Goal: Information Seeking & Learning: Learn about a topic

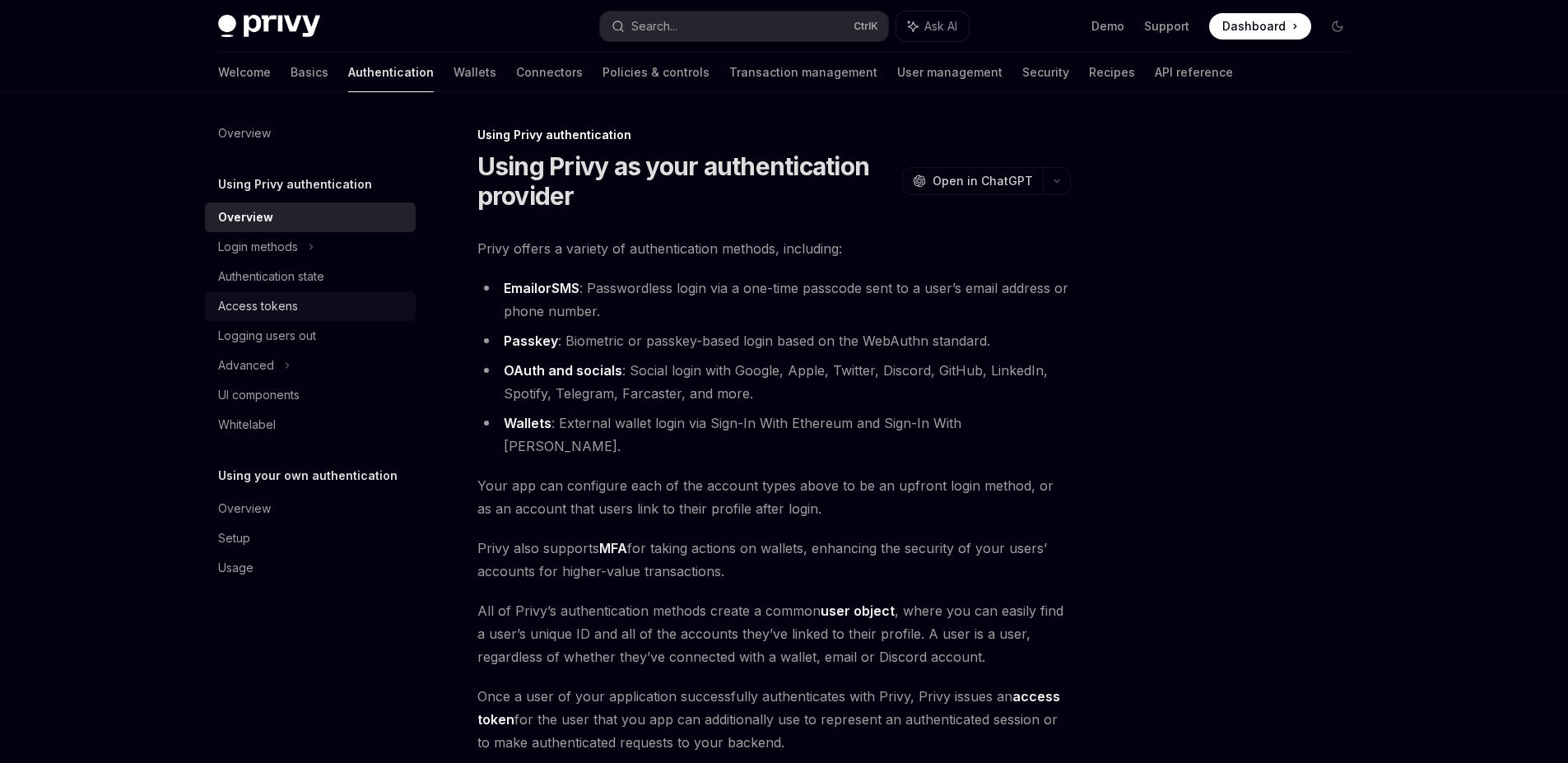
click at [301, 298] on div "Access tokens" at bounding box center [312, 306] width 187 height 20
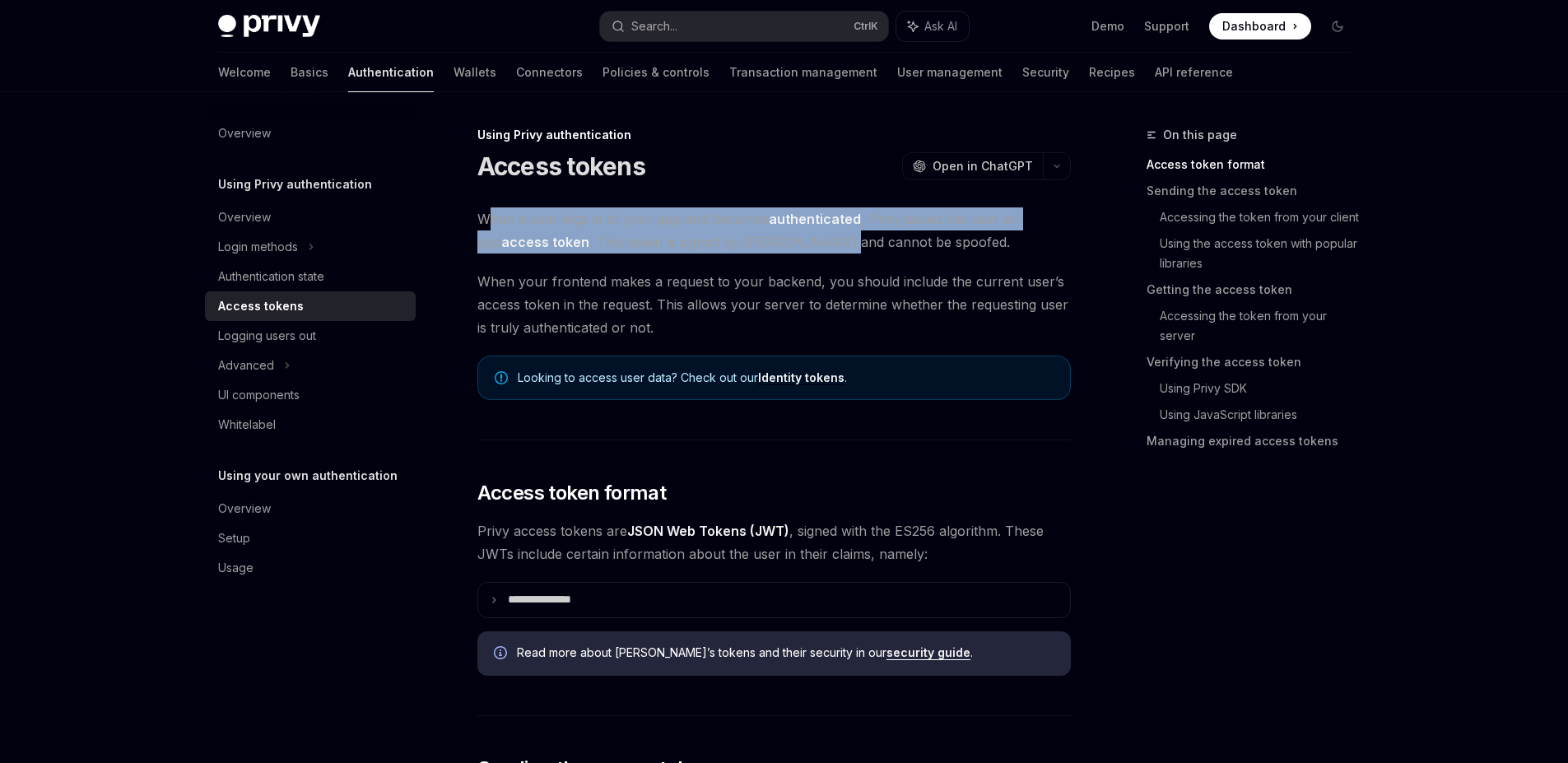
drag, startPoint x: 485, startPoint y: 218, endPoint x: 807, endPoint y: 246, distance: 323.2
click at [807, 246] on span "When a user logs in to your app and becomes authenticated , Privy issues the us…" at bounding box center [774, 230] width 594 height 46
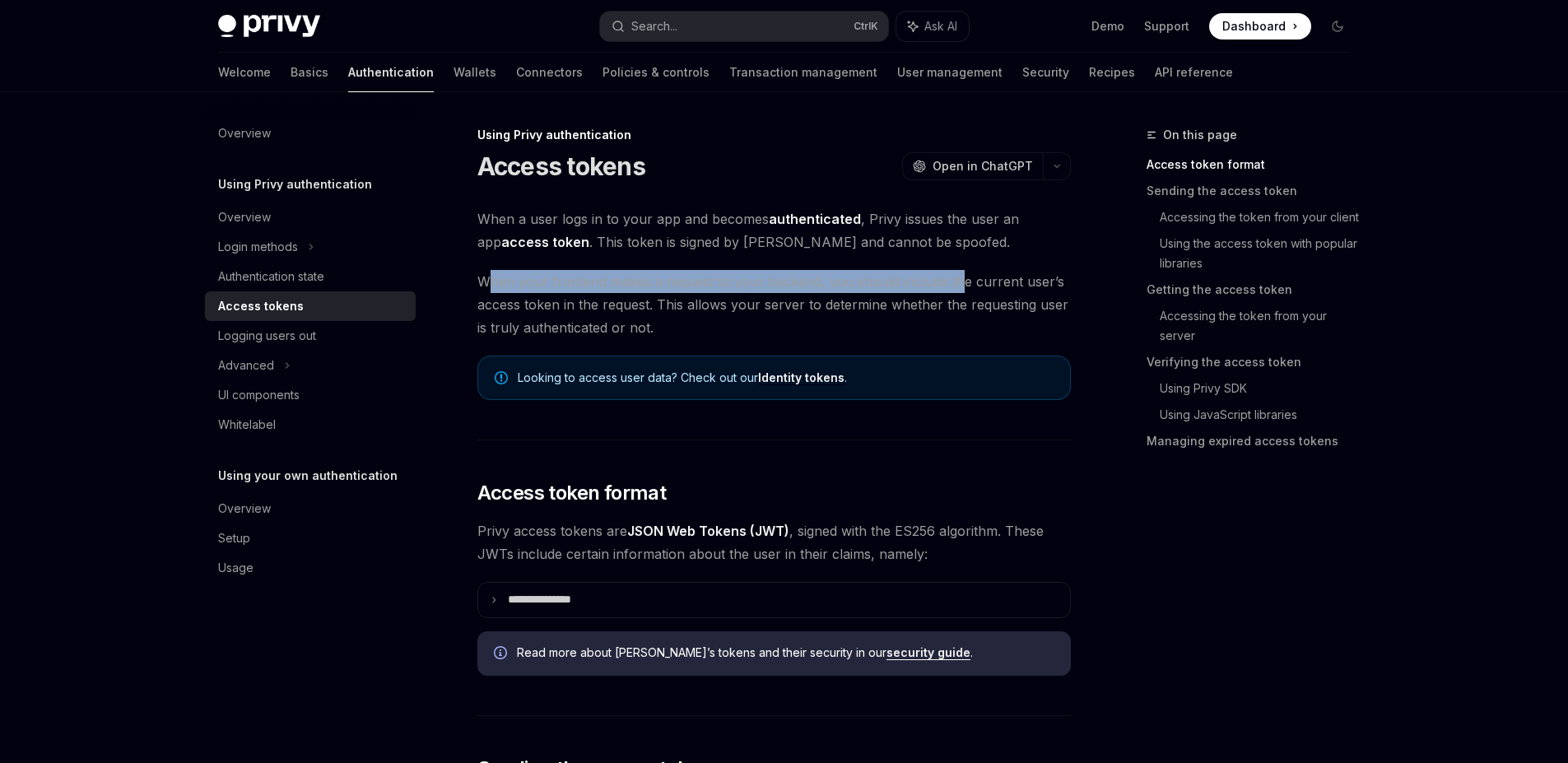
drag, startPoint x: 493, startPoint y: 281, endPoint x: 952, endPoint y: 273, distance: 459.1
click at [954, 276] on span "When your frontend makes a request to your backend, you should include the curr…" at bounding box center [774, 304] width 594 height 69
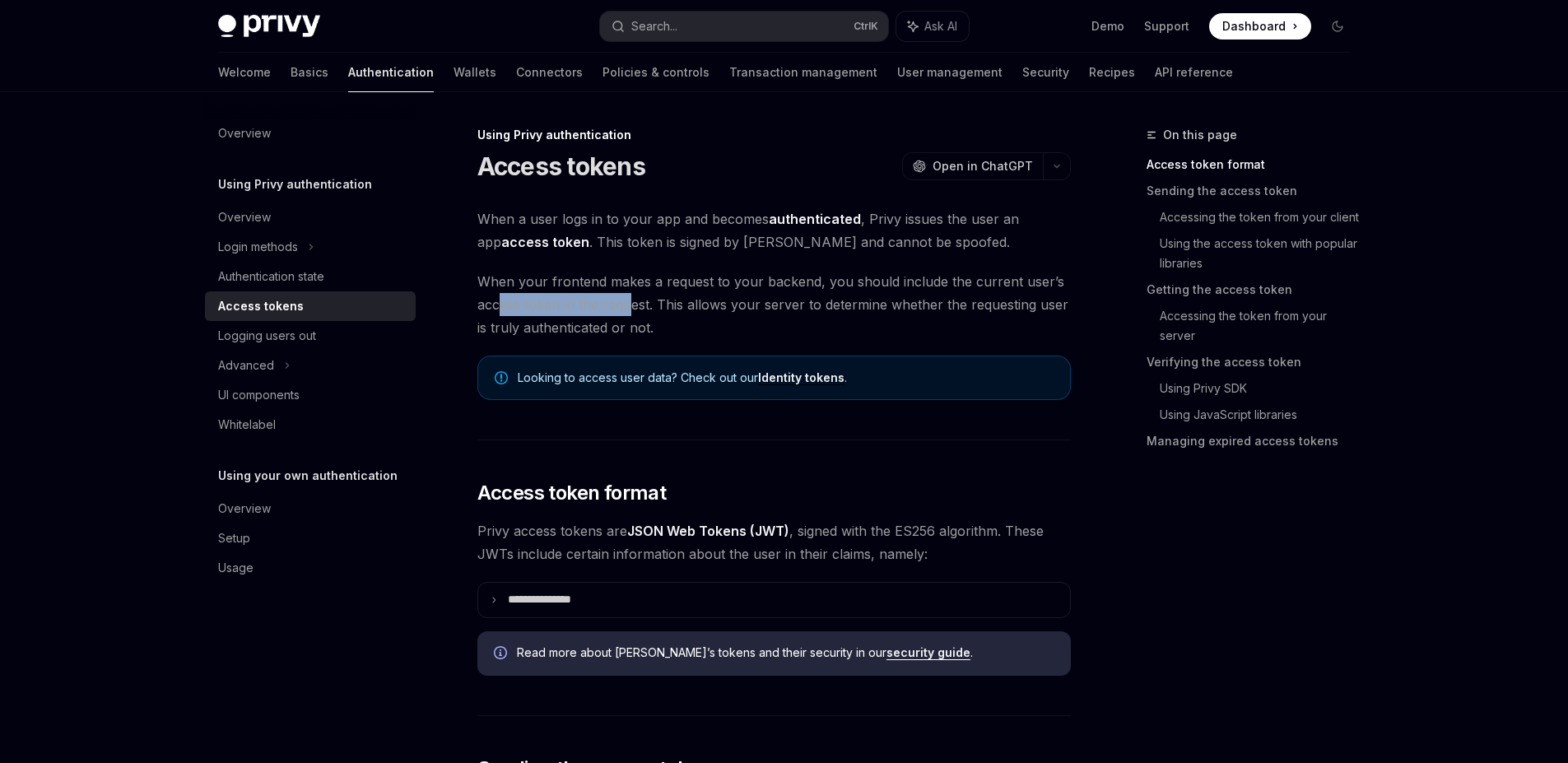
drag, startPoint x: 627, startPoint y: 307, endPoint x: 501, endPoint y: 301, distance: 126.1
click at [499, 302] on span "When your frontend makes a request to your backend, you should include the curr…" at bounding box center [774, 304] width 594 height 69
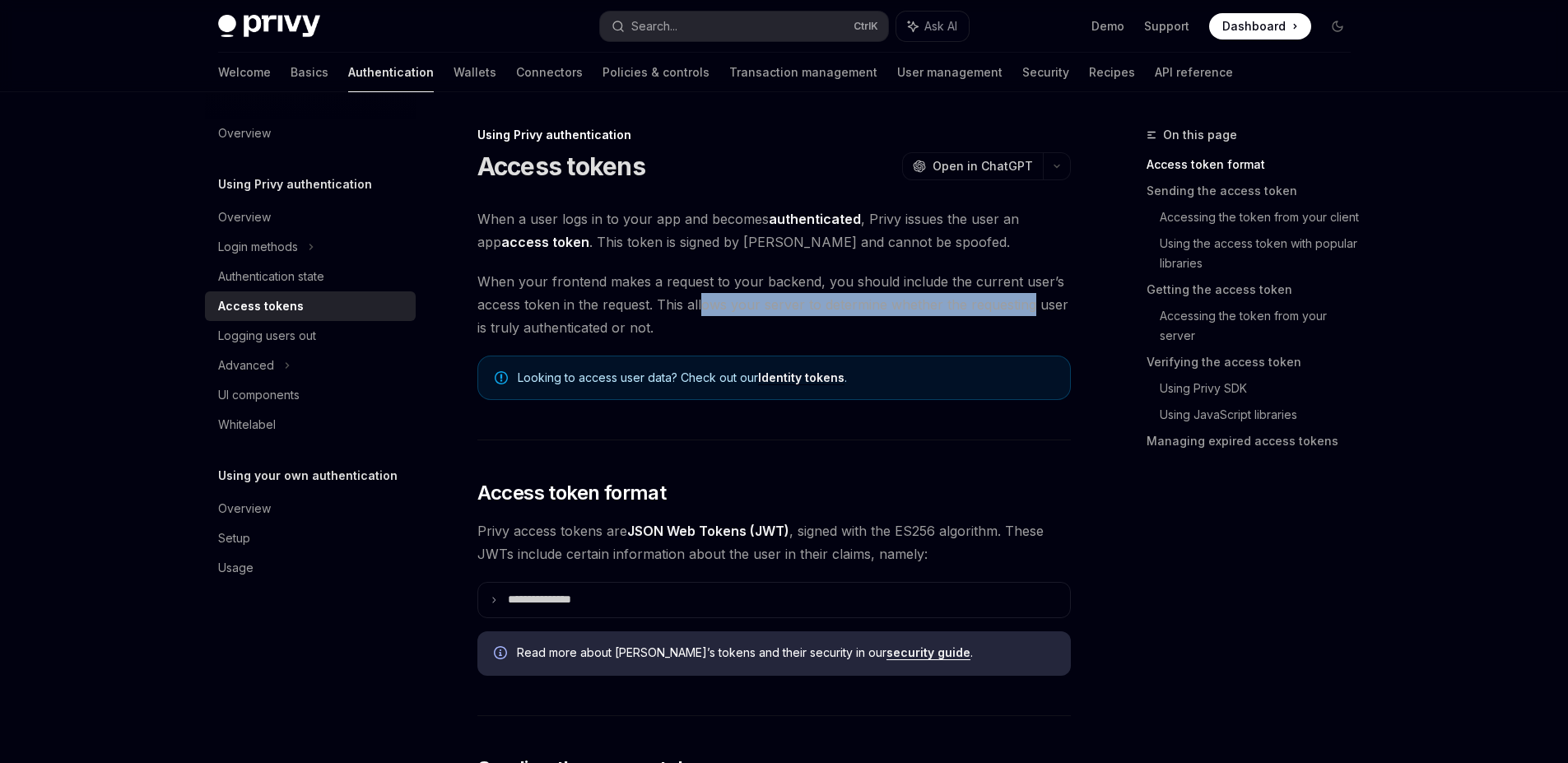
drag, startPoint x: 700, startPoint y: 305, endPoint x: 1029, endPoint y: 304, distance: 329.0
click at [1032, 304] on span "When your frontend makes a request to your backend, you should include the curr…" at bounding box center [774, 304] width 594 height 69
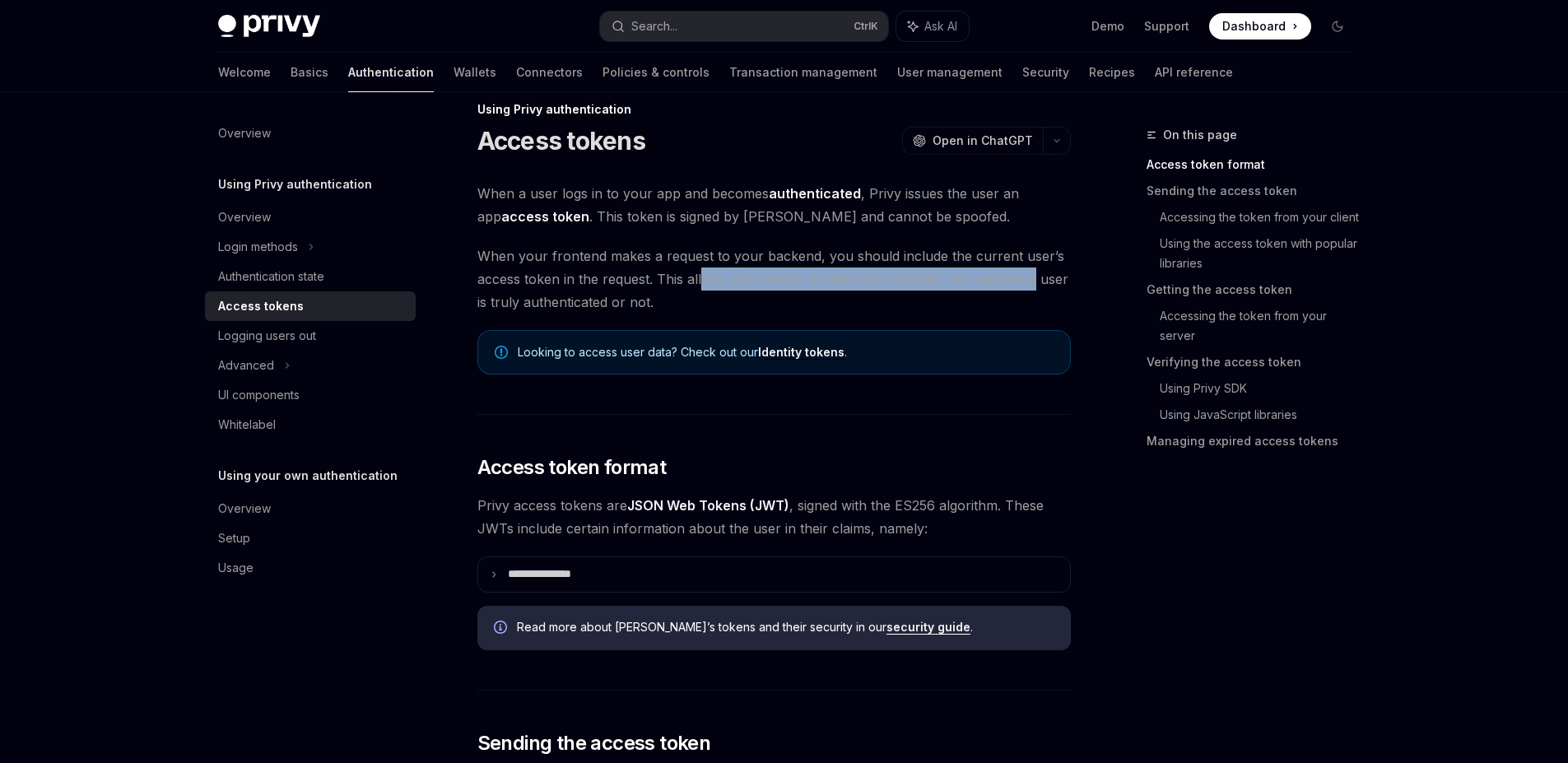
scroll to position [99, 0]
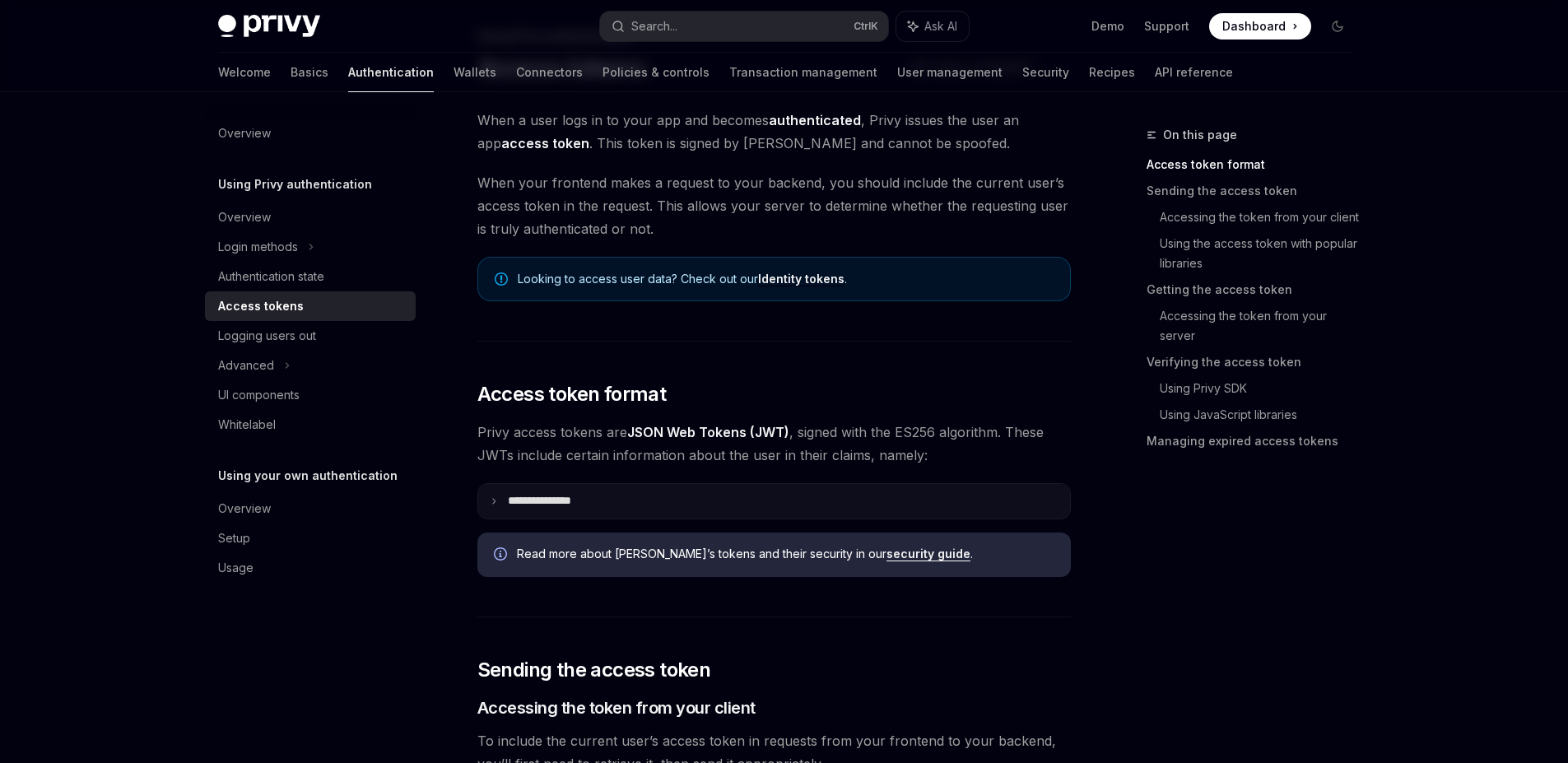
click at [482, 500] on summary "**********" at bounding box center [774, 501] width 592 height 34
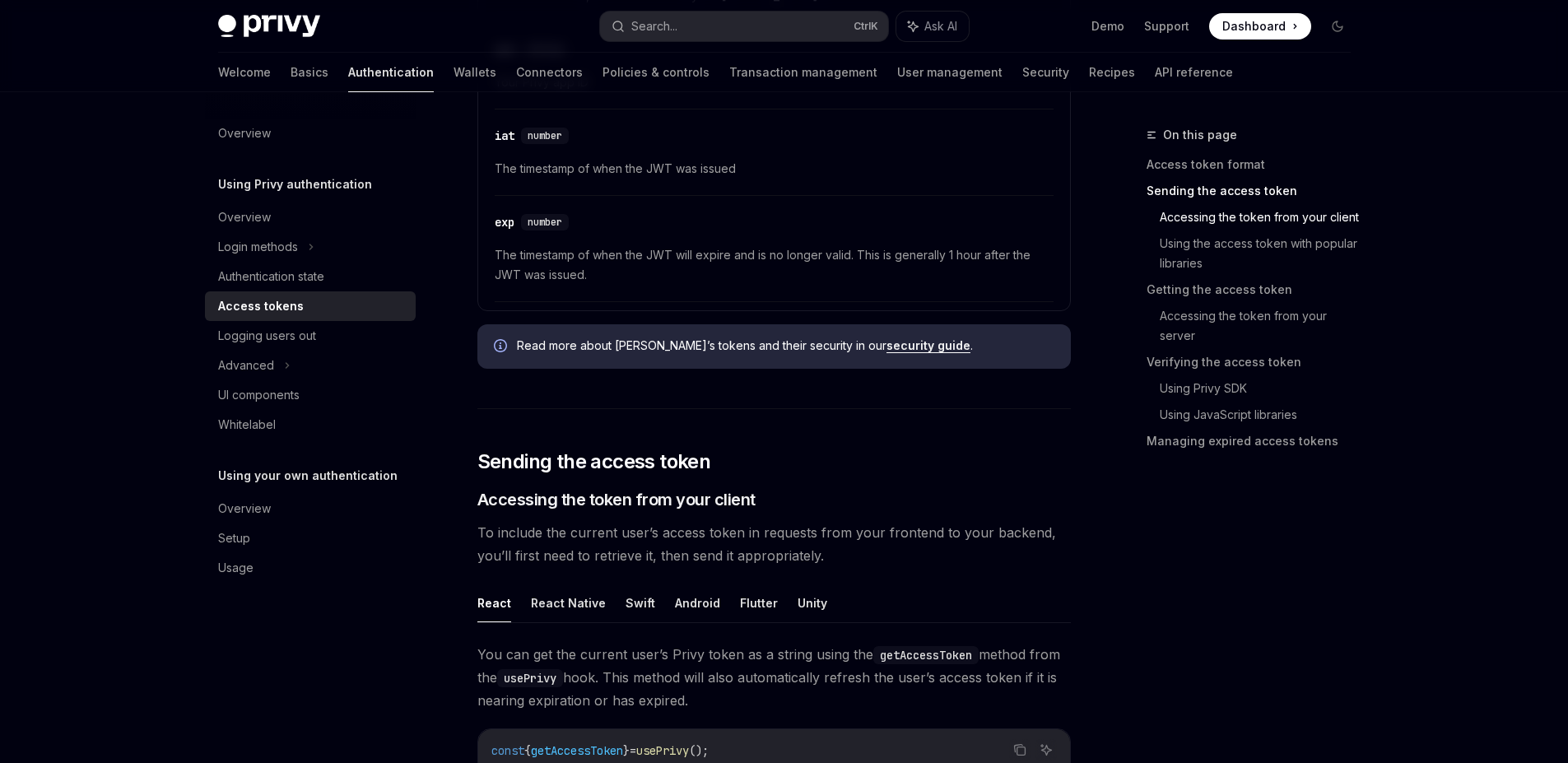
scroll to position [889, 0]
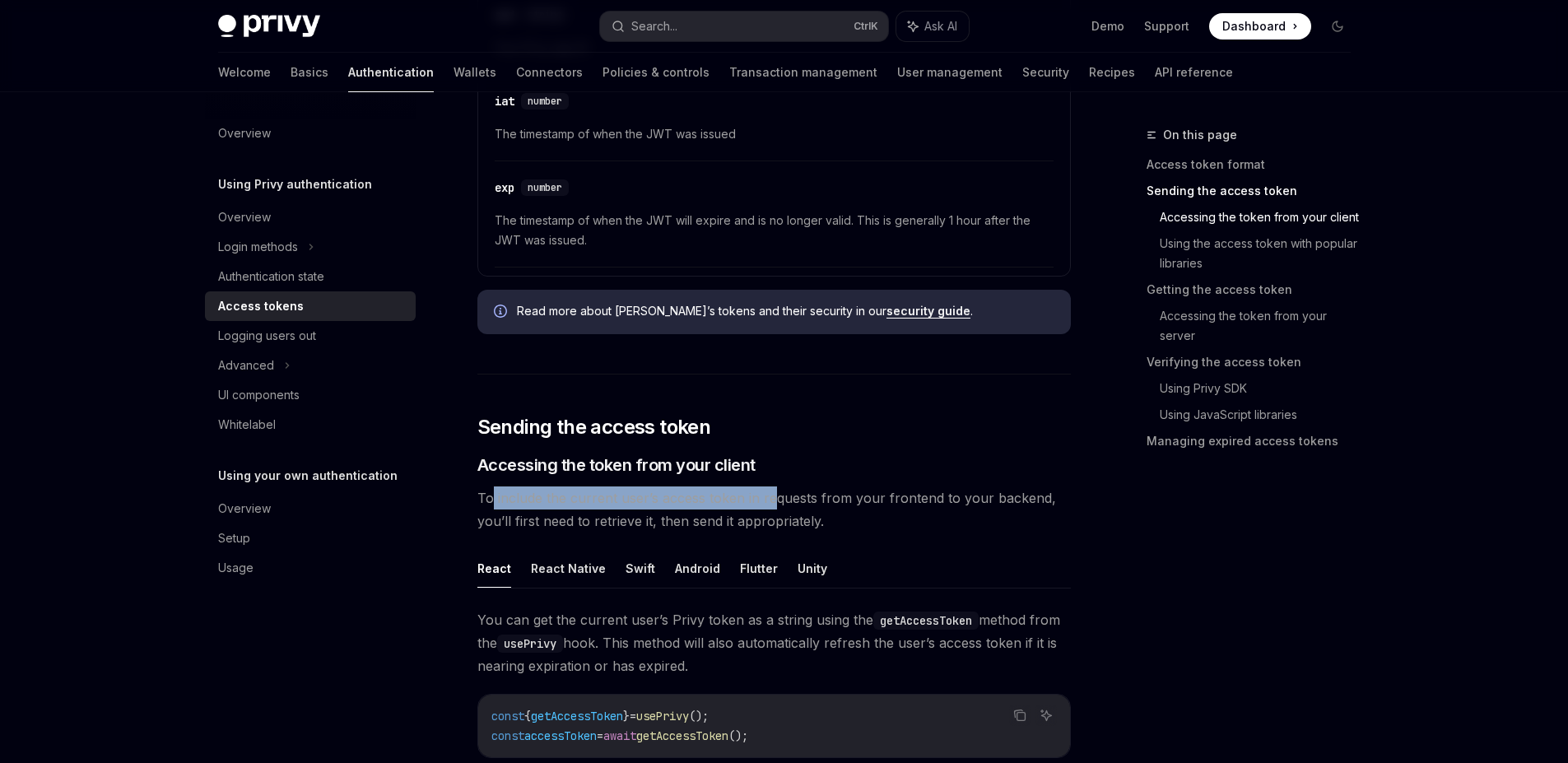
drag, startPoint x: 491, startPoint y: 496, endPoint x: 769, endPoint y: 487, distance: 278.1
click at [769, 487] on span "To include the current user’s access token in requests from your frontend to yo…" at bounding box center [774, 509] width 594 height 46
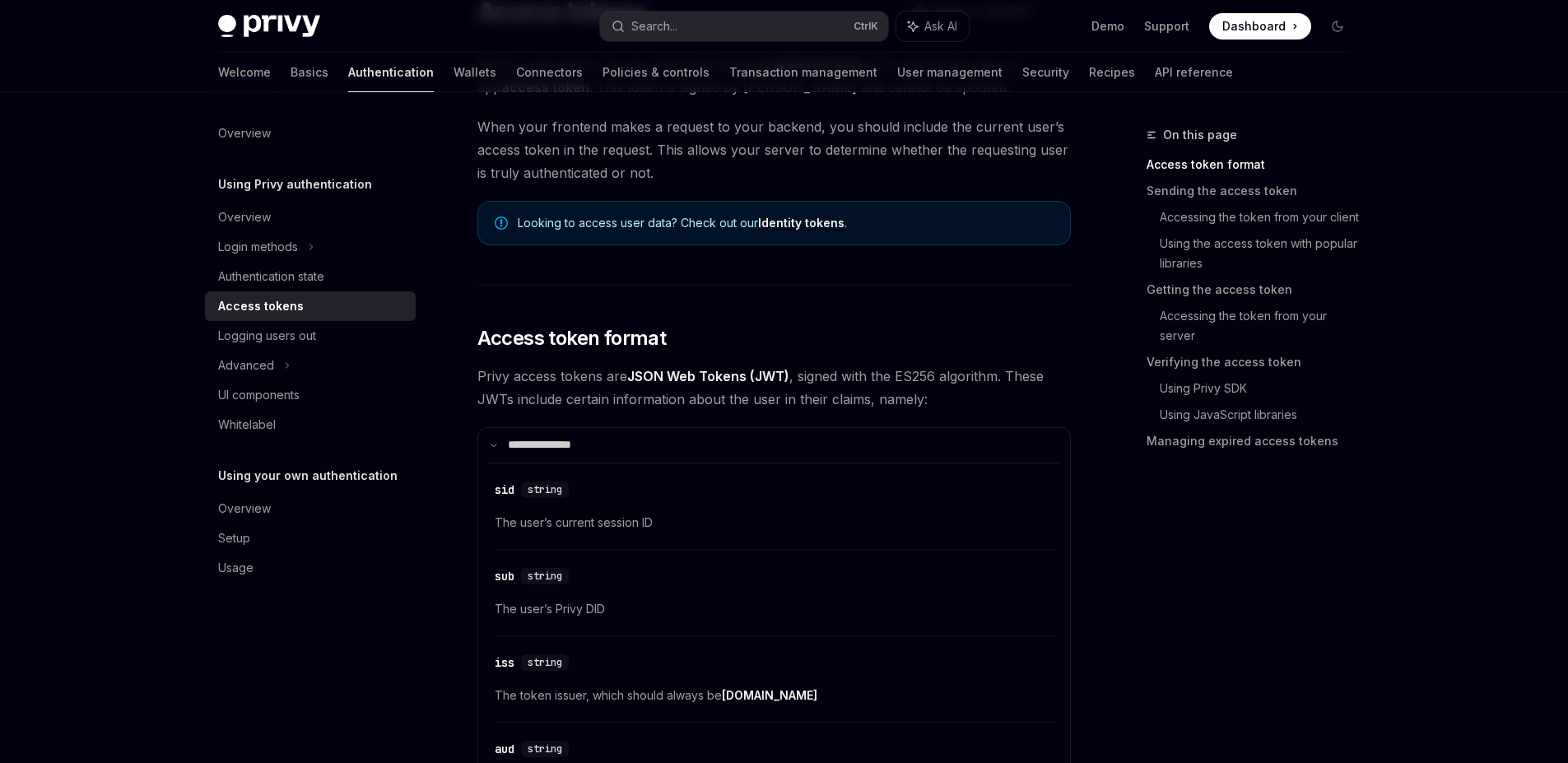
scroll to position [0, 0]
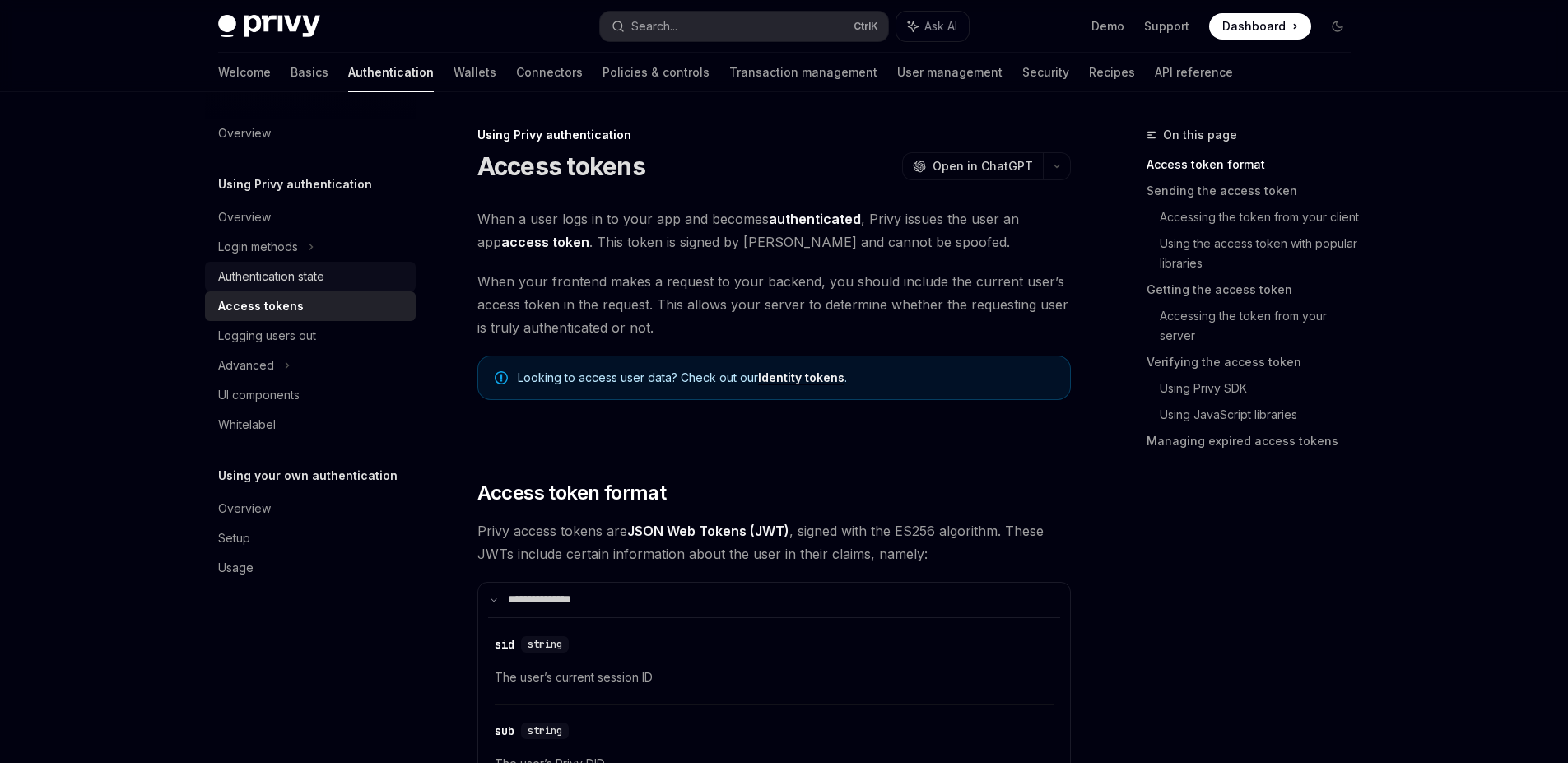
click at [277, 267] on div "Authentication state" at bounding box center [271, 277] width 106 height 20
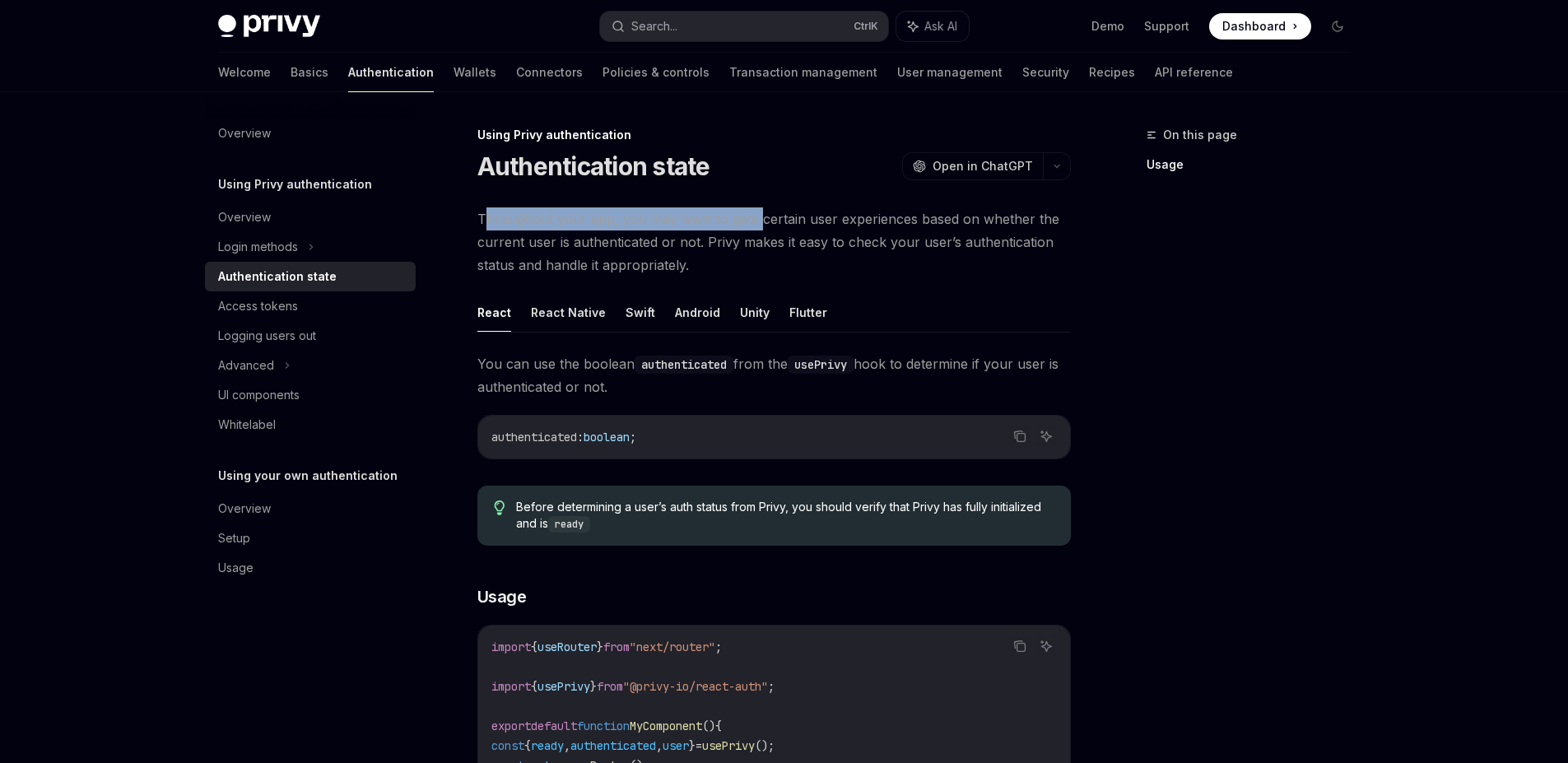
drag, startPoint x: 484, startPoint y: 222, endPoint x: 754, endPoint y: 204, distance: 270.6
click at [754, 218] on span "Throughout your app, you may want to gate certain user experiences based on whe…" at bounding box center [774, 241] width 594 height 69
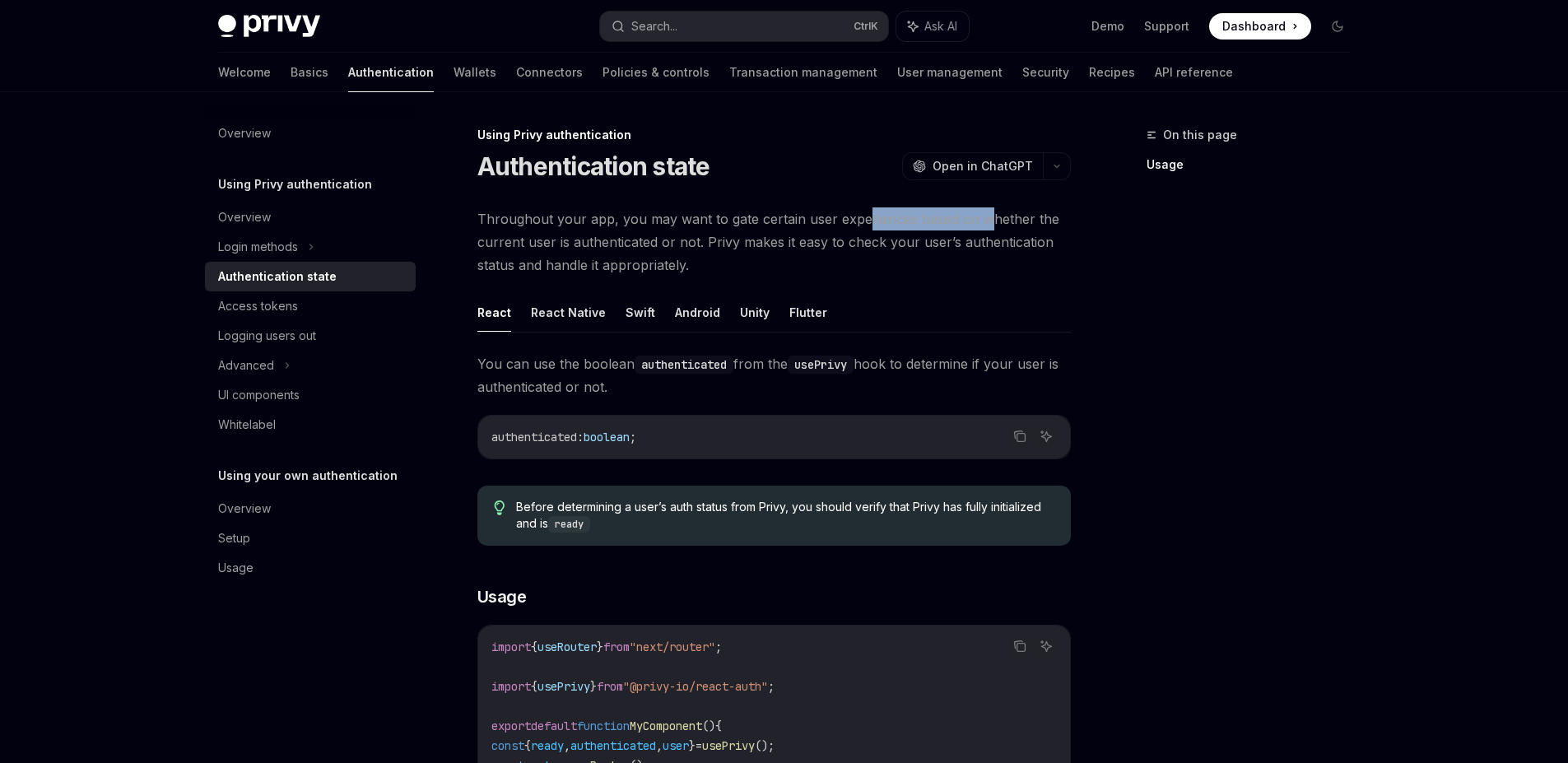
drag, startPoint x: 877, startPoint y: 223, endPoint x: 980, endPoint y: 223, distance: 103.0
click at [980, 223] on span "Throughout your app, you may want to gate certain user experiences based on whe…" at bounding box center [774, 241] width 594 height 69
drag, startPoint x: 551, startPoint y: 251, endPoint x: 736, endPoint y: 250, distance: 185.0
click at [736, 250] on span "Throughout your app, you may want to gate certain user experiences based on whe…" at bounding box center [774, 241] width 594 height 69
drag, startPoint x: 496, startPoint y: 364, endPoint x: 701, endPoint y: 361, distance: 205.0
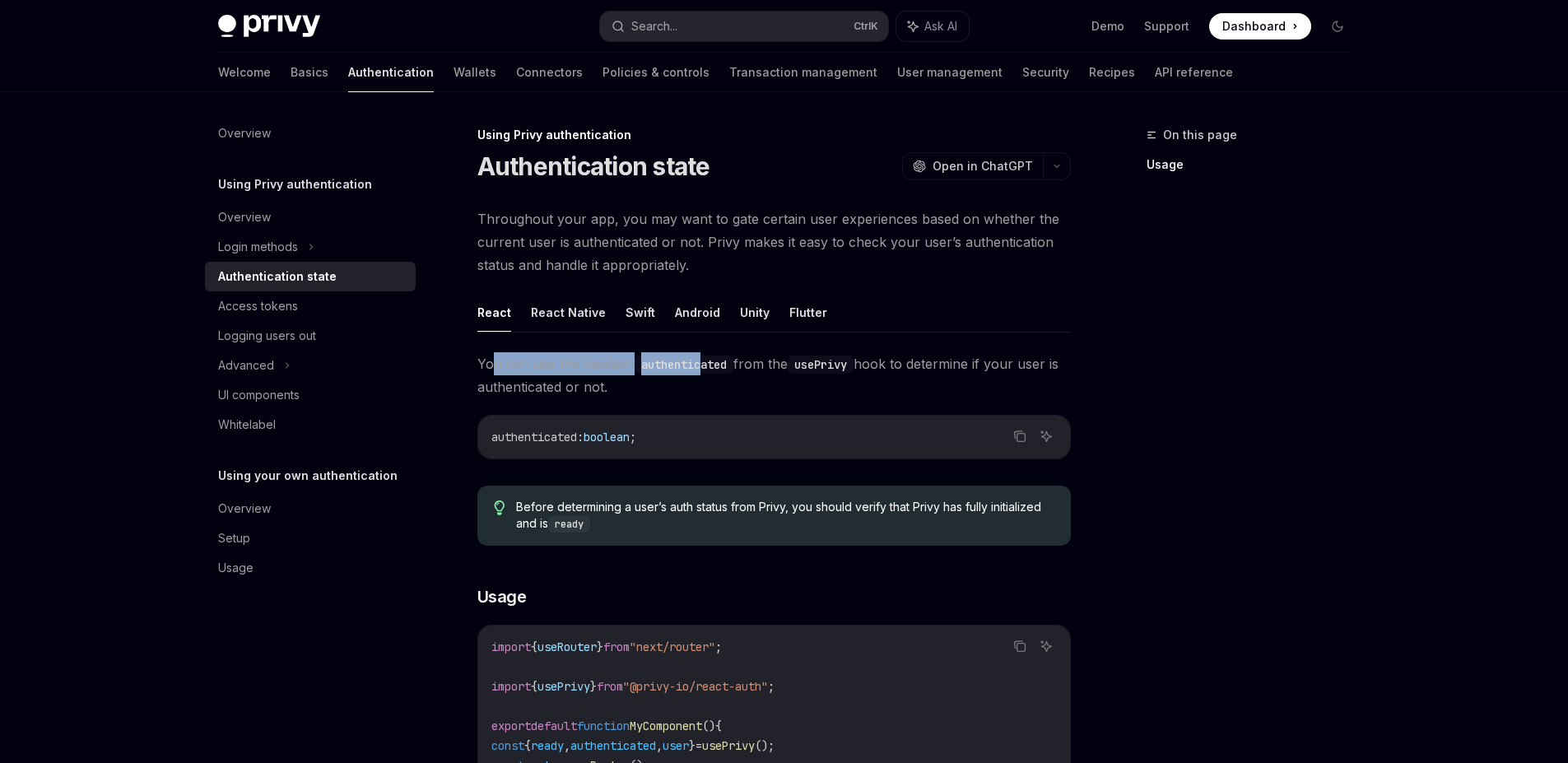
click at [701, 361] on span "You can use the boolean authenticated from the usePrivy hook to determine if yo…" at bounding box center [774, 375] width 594 height 46
click at [685, 390] on span "You can use the boolean authenticated from the usePrivy hook to determine if yo…" at bounding box center [774, 375] width 594 height 46
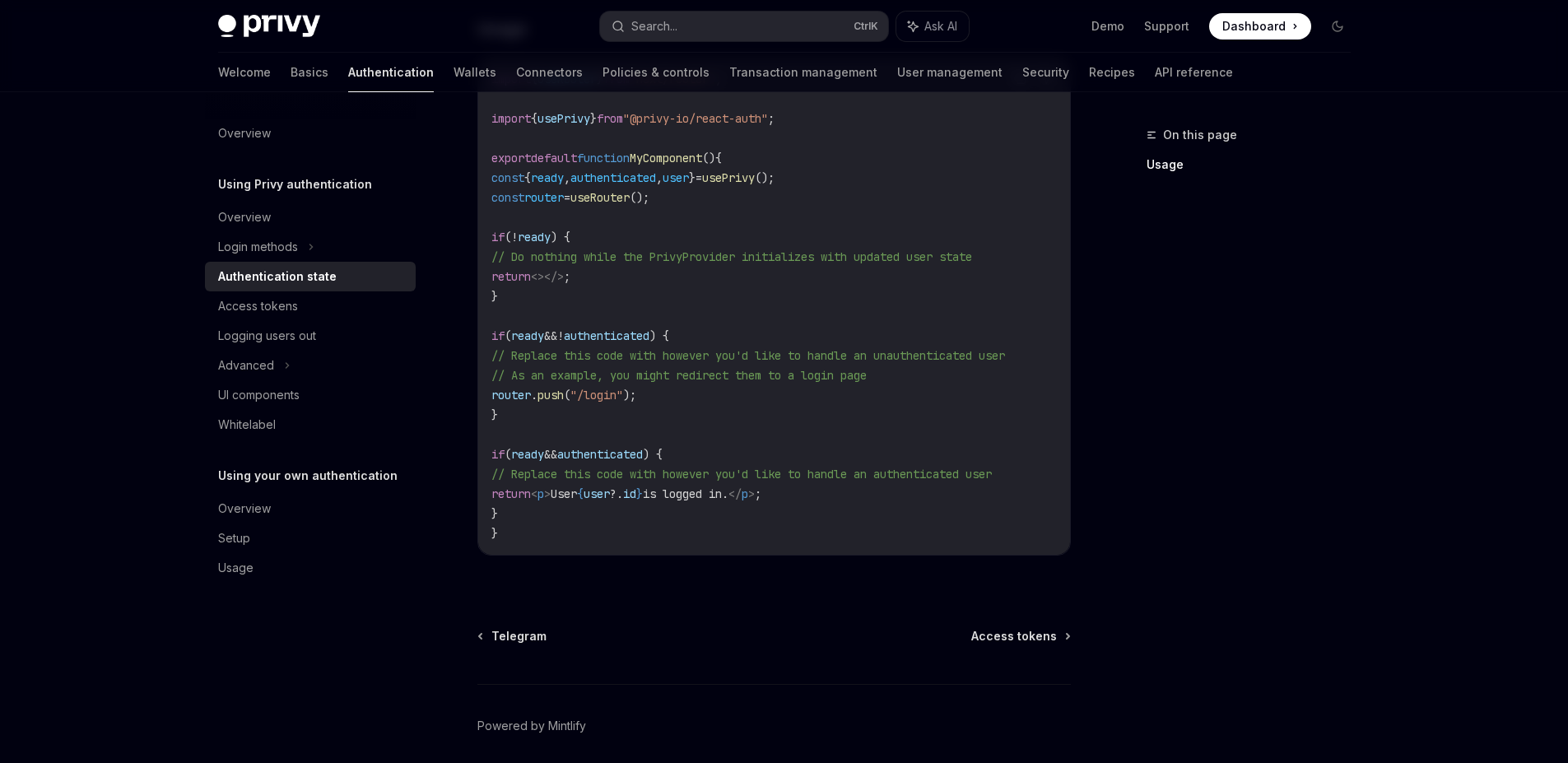
scroll to position [638, 0]
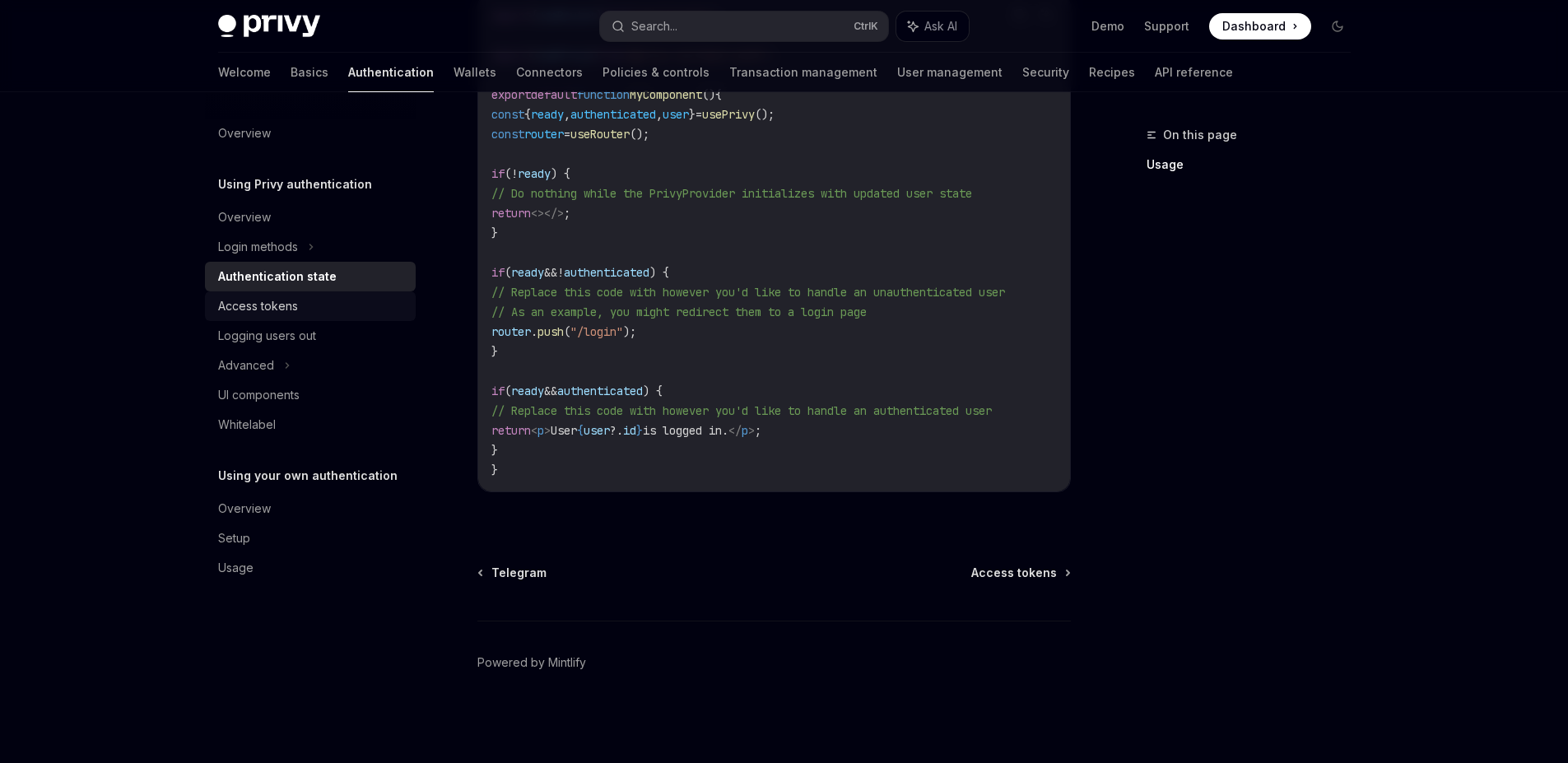
click at [249, 305] on div "Access tokens" at bounding box center [258, 306] width 80 height 20
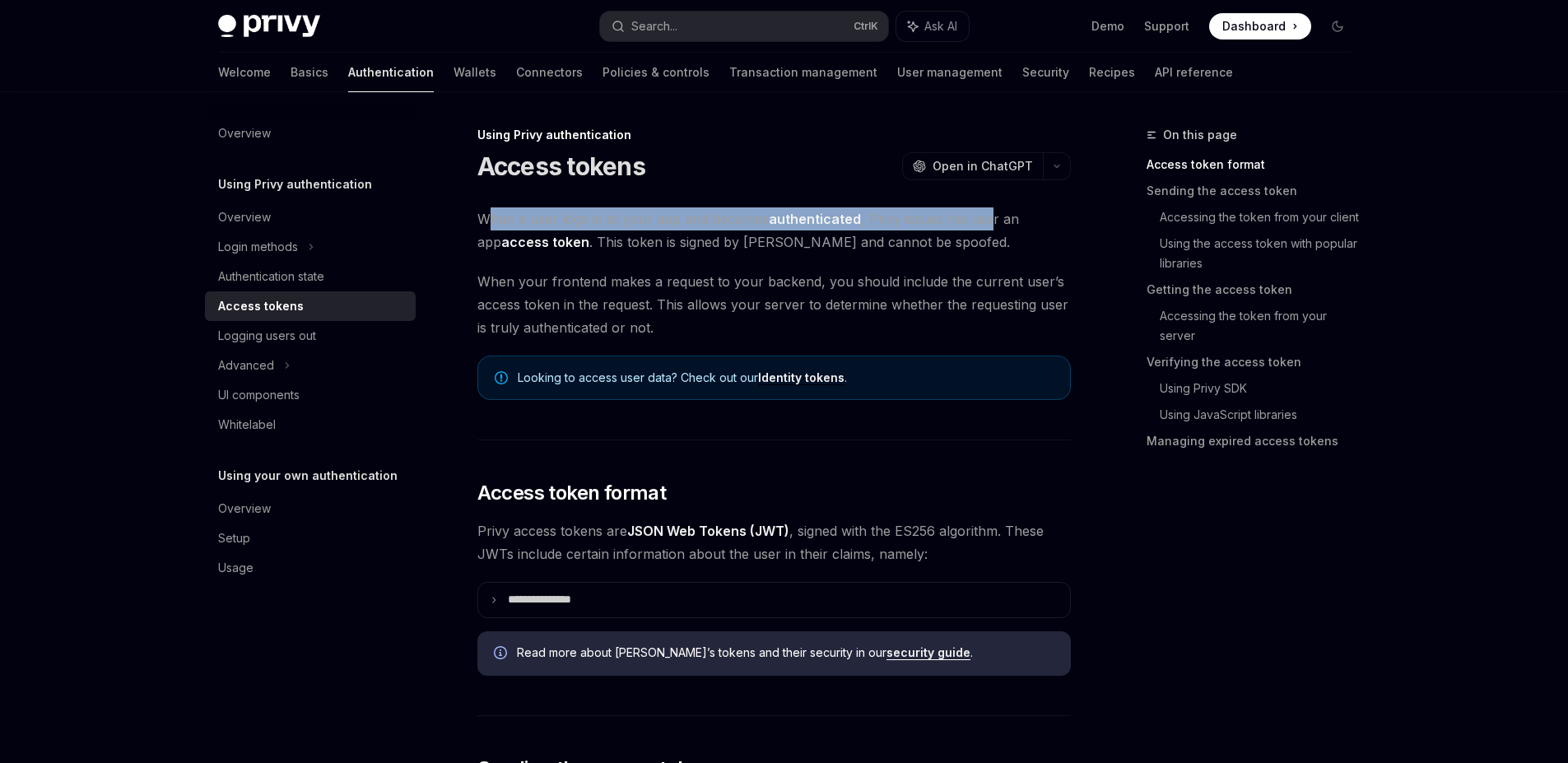
drag, startPoint x: 487, startPoint y: 211, endPoint x: 988, endPoint y: 225, distance: 501.2
click at [988, 225] on span "When a user logs in to your app and becomes authenticated , Privy issues the us…" at bounding box center [774, 230] width 594 height 46
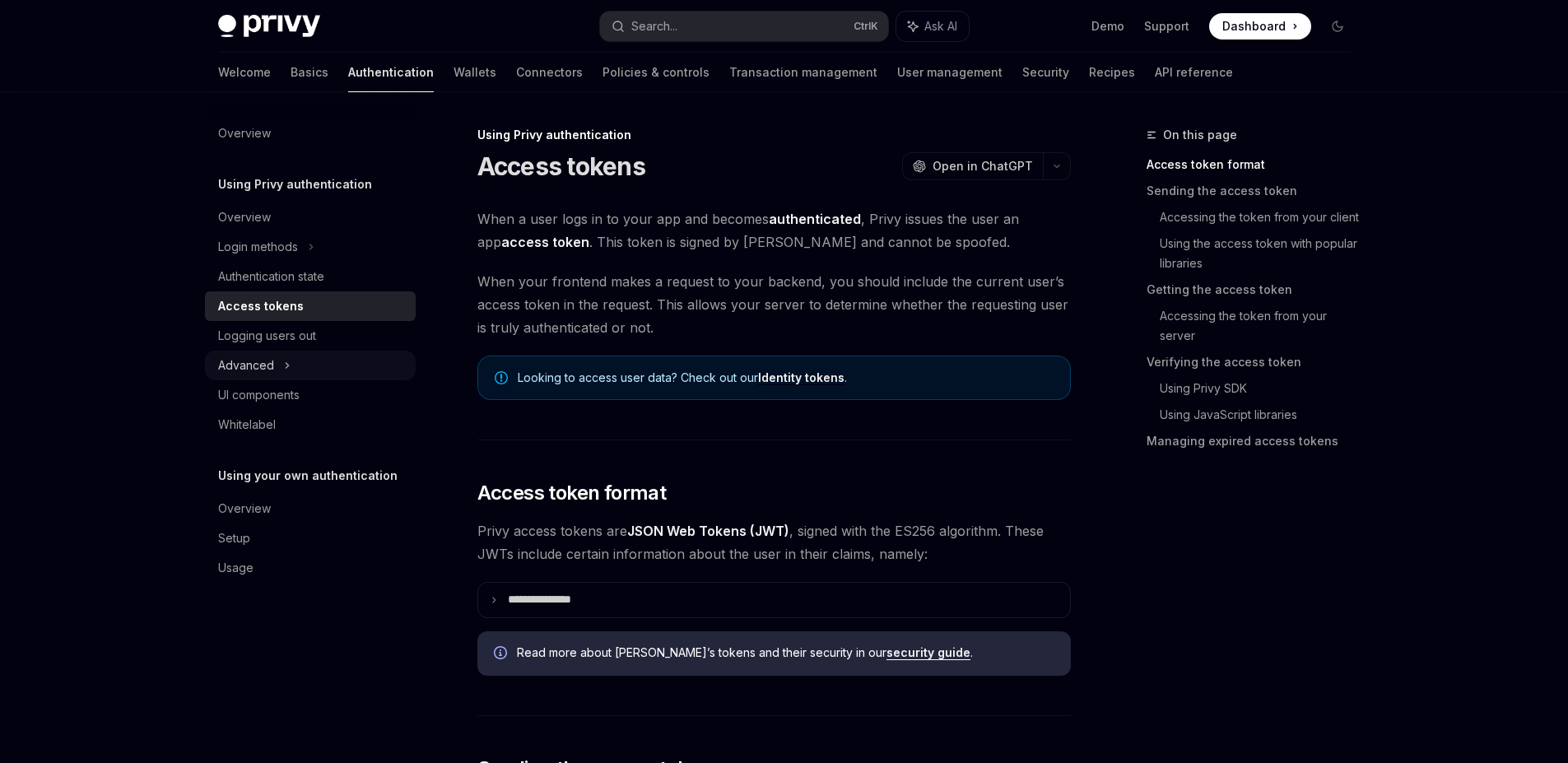
click at [280, 364] on div "Advanced" at bounding box center [311, 365] width 211 height 30
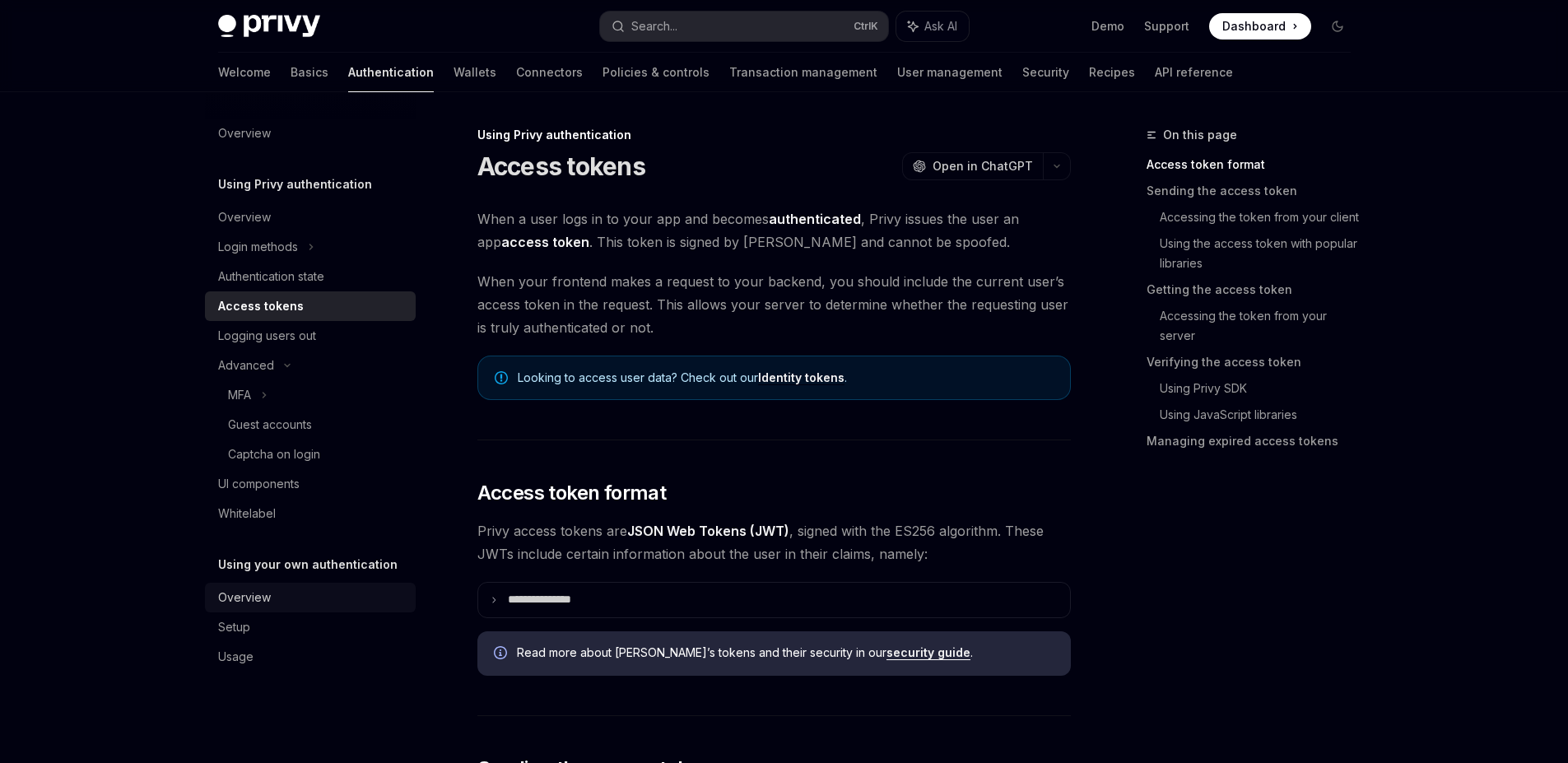
click at [288, 604] on div "Overview" at bounding box center [312, 598] width 187 height 20
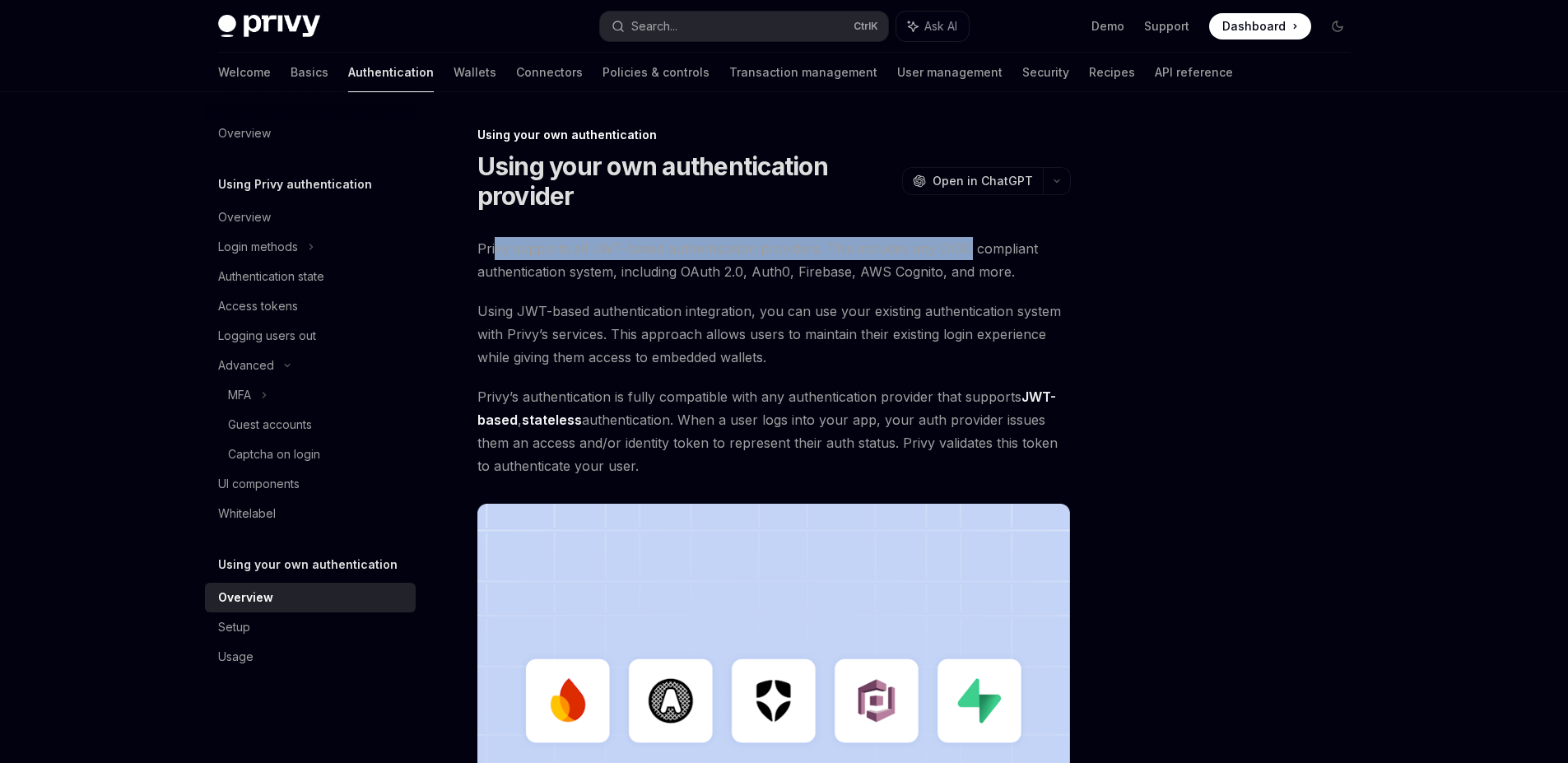
drag, startPoint x: 493, startPoint y: 250, endPoint x: 969, endPoint y: 248, distance: 476.0
click at [969, 248] on span "Privy supports all JWT-based authentication providers. This includes any OIDC c…" at bounding box center [774, 259] width 594 height 46
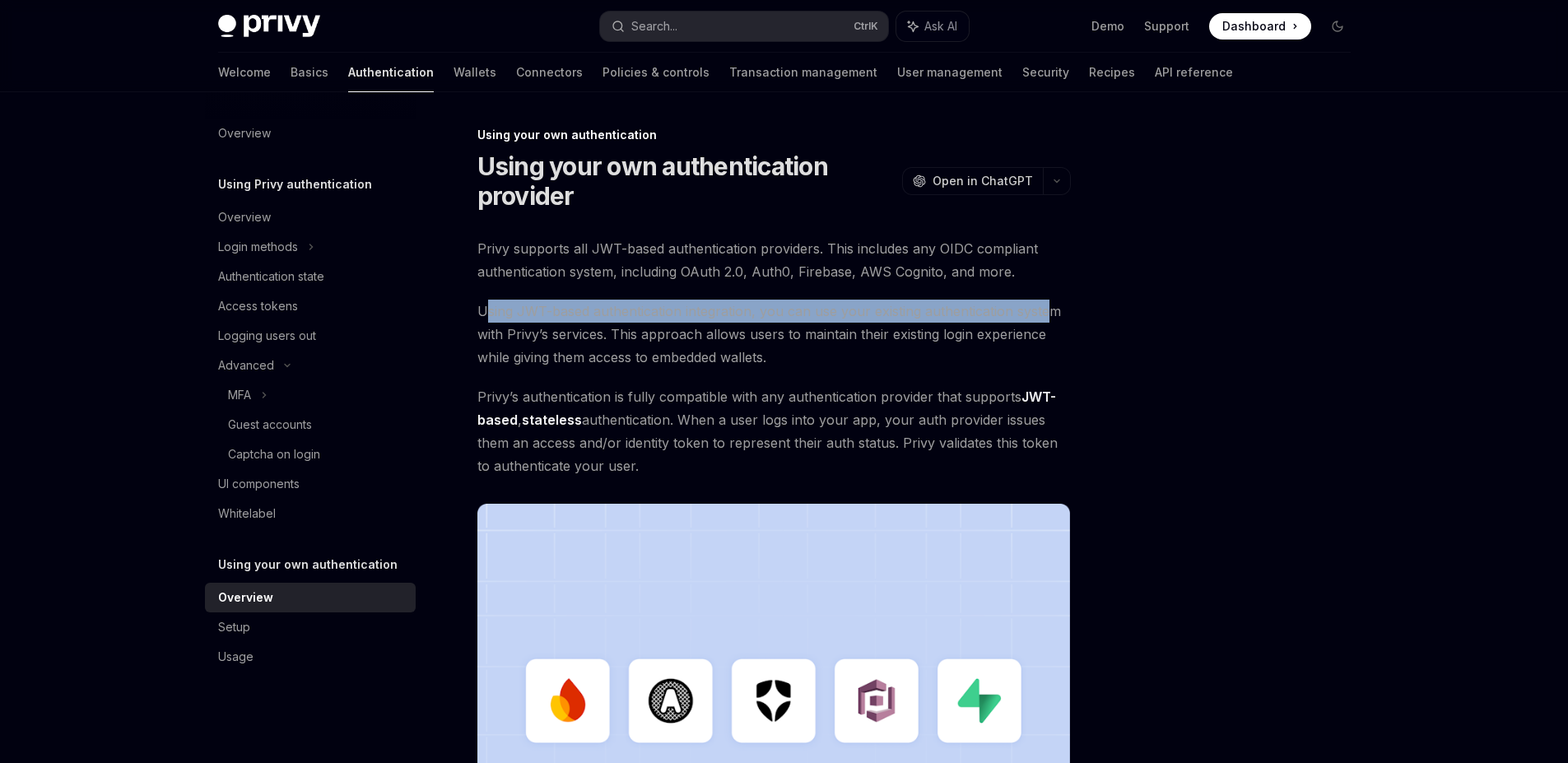
drag, startPoint x: 489, startPoint y: 314, endPoint x: 1052, endPoint y: 311, distance: 563.0
click at [1052, 311] on span "Using JWT-based authentication integration, you can use your existing authentic…" at bounding box center [774, 334] width 594 height 69
drag, startPoint x: 593, startPoint y: 331, endPoint x: 467, endPoint y: 307, distance: 128.3
click at [467, 307] on div "Using your own authentication Using your own authentication provider OpenAI Ope…" at bounding box center [620, 649] width 909 height 1048
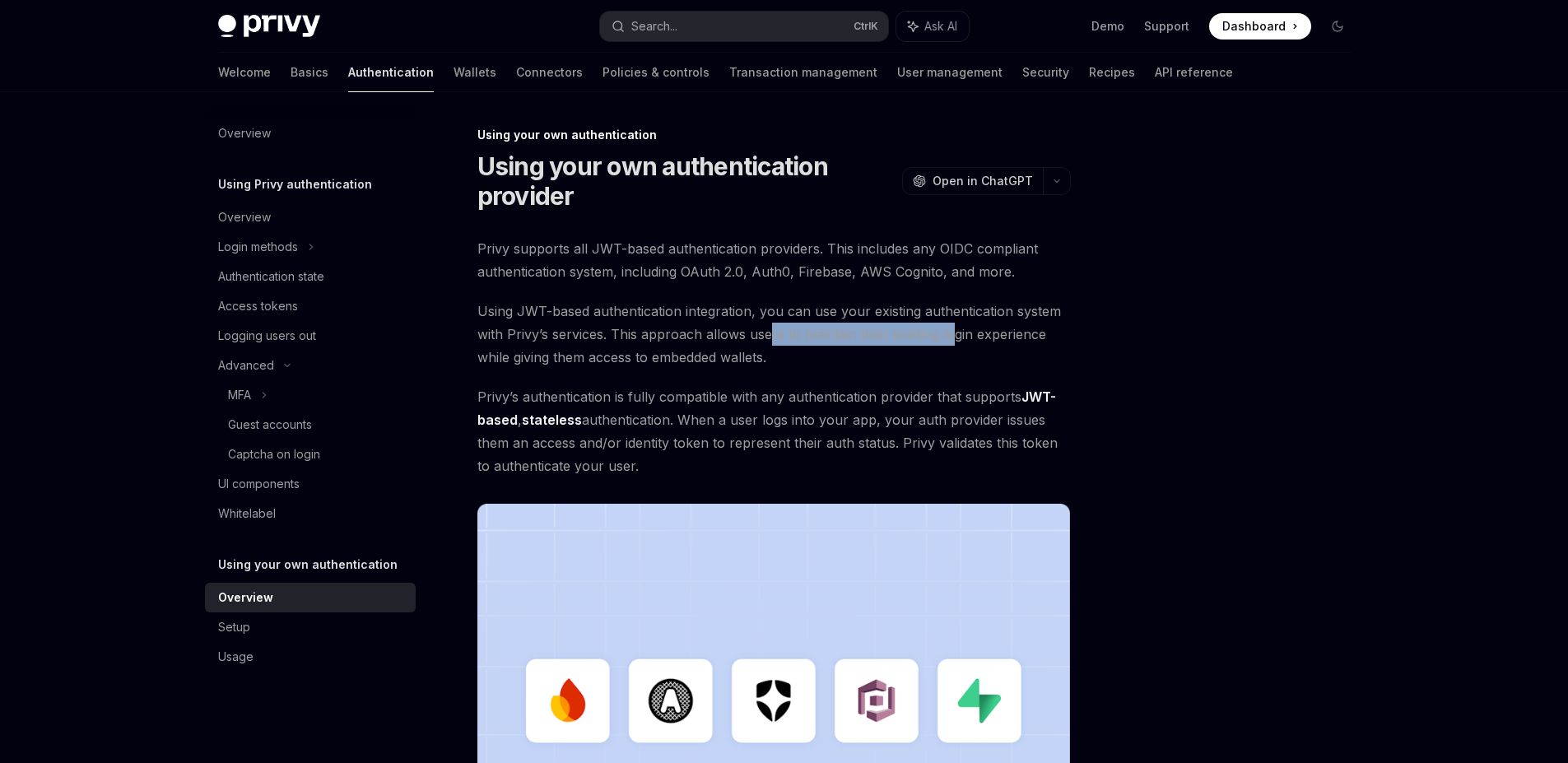
drag, startPoint x: 782, startPoint y: 334, endPoint x: 956, endPoint y: 334, distance: 174.0
click at [956, 334] on span "Using JWT-based authentication integration, you can use your existing authentic…" at bounding box center [774, 334] width 594 height 69
click at [857, 350] on span "Using JWT-based authentication integration, you can use your existing authentic…" at bounding box center [774, 334] width 594 height 69
drag, startPoint x: 859, startPoint y: 340, endPoint x: 1034, endPoint y: 335, distance: 175.1
click at [1034, 335] on span "Using JWT-based authentication integration, you can use your existing authentic…" at bounding box center [774, 334] width 594 height 69
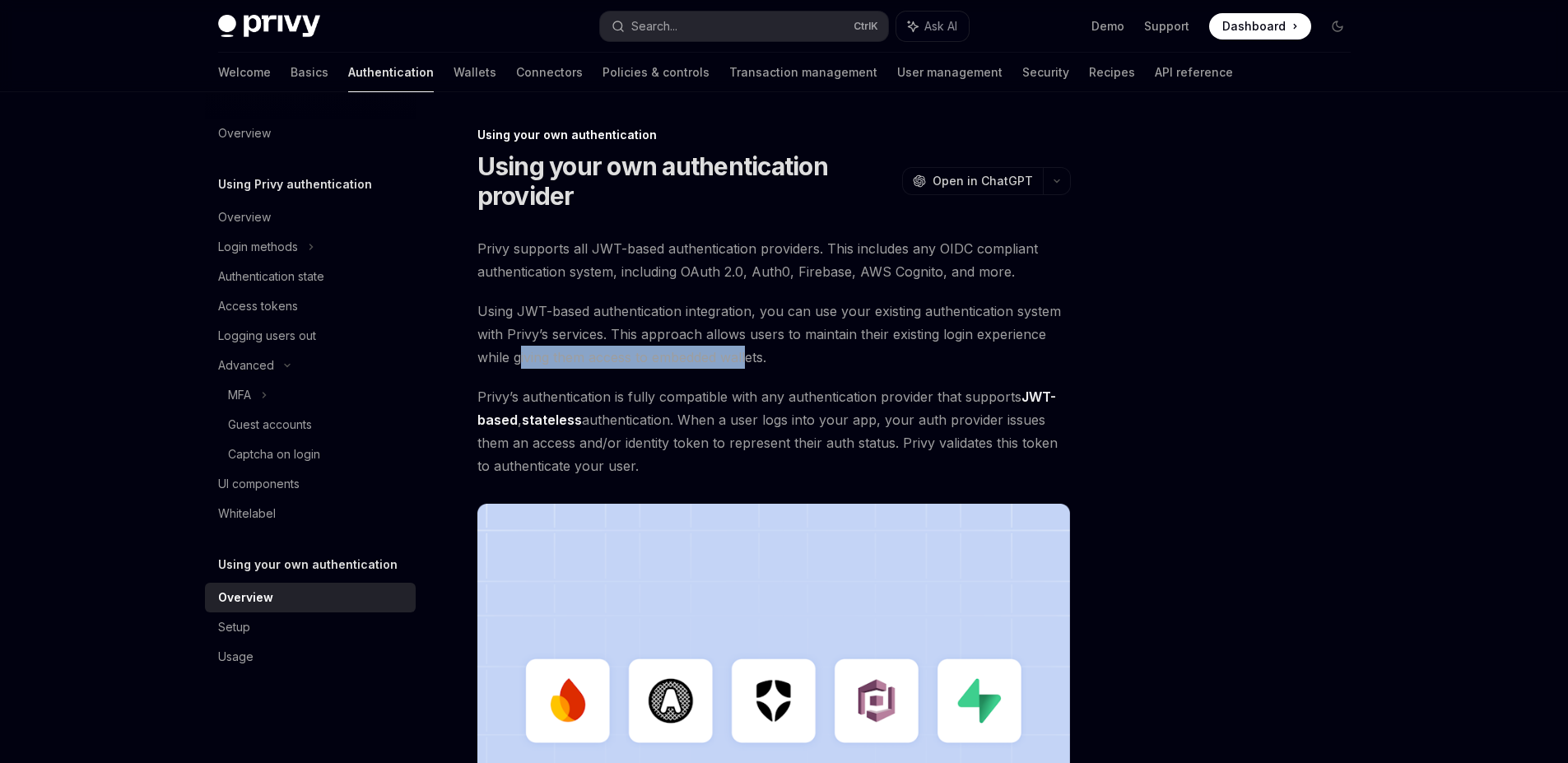
drag, startPoint x: 519, startPoint y: 359, endPoint x: 751, endPoint y: 364, distance: 232.1
click at [751, 364] on span "Using JWT-based authentication integration, you can use your existing authentic…" at bounding box center [774, 334] width 594 height 69
click at [801, 363] on span "Using JWT-based authentication integration, you can use your existing authentic…" at bounding box center [774, 334] width 594 height 69
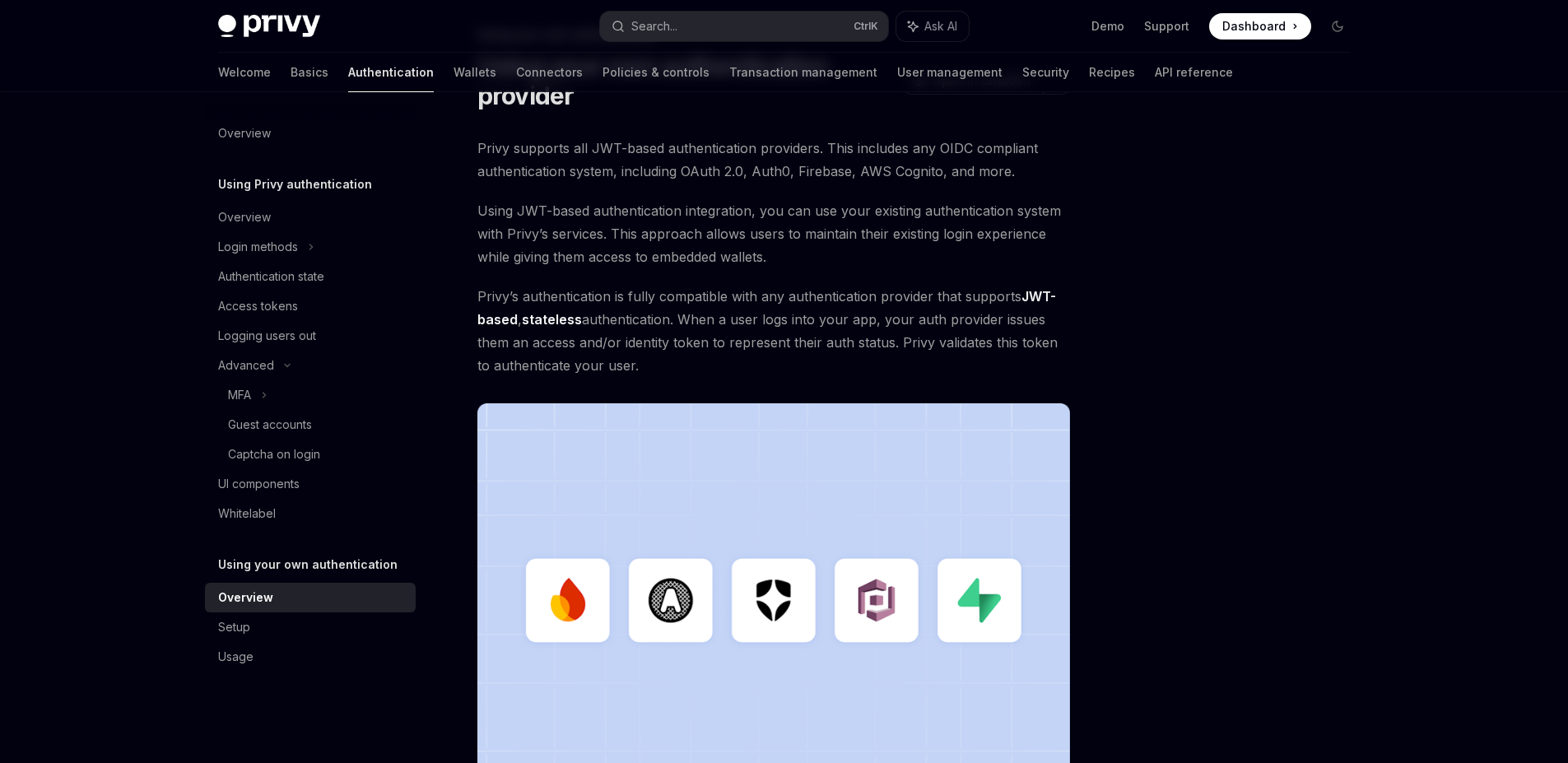
scroll to position [197, 0]
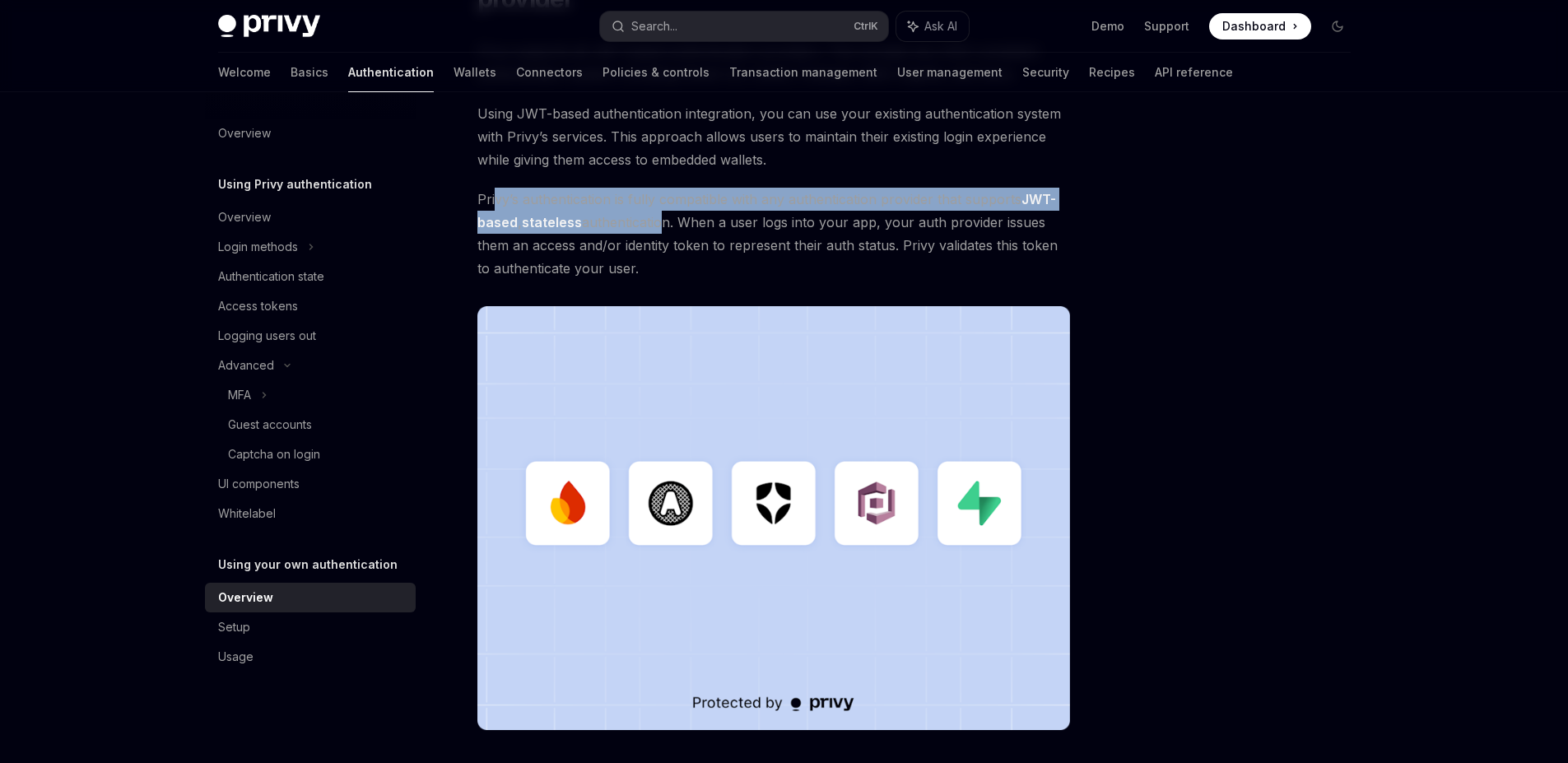
drag, startPoint x: 494, startPoint y: 195, endPoint x: 659, endPoint y: 222, distance: 167.2
click at [659, 222] on span "Privy’s authentication is fully compatible with any authentication provider tha…" at bounding box center [774, 233] width 594 height 92
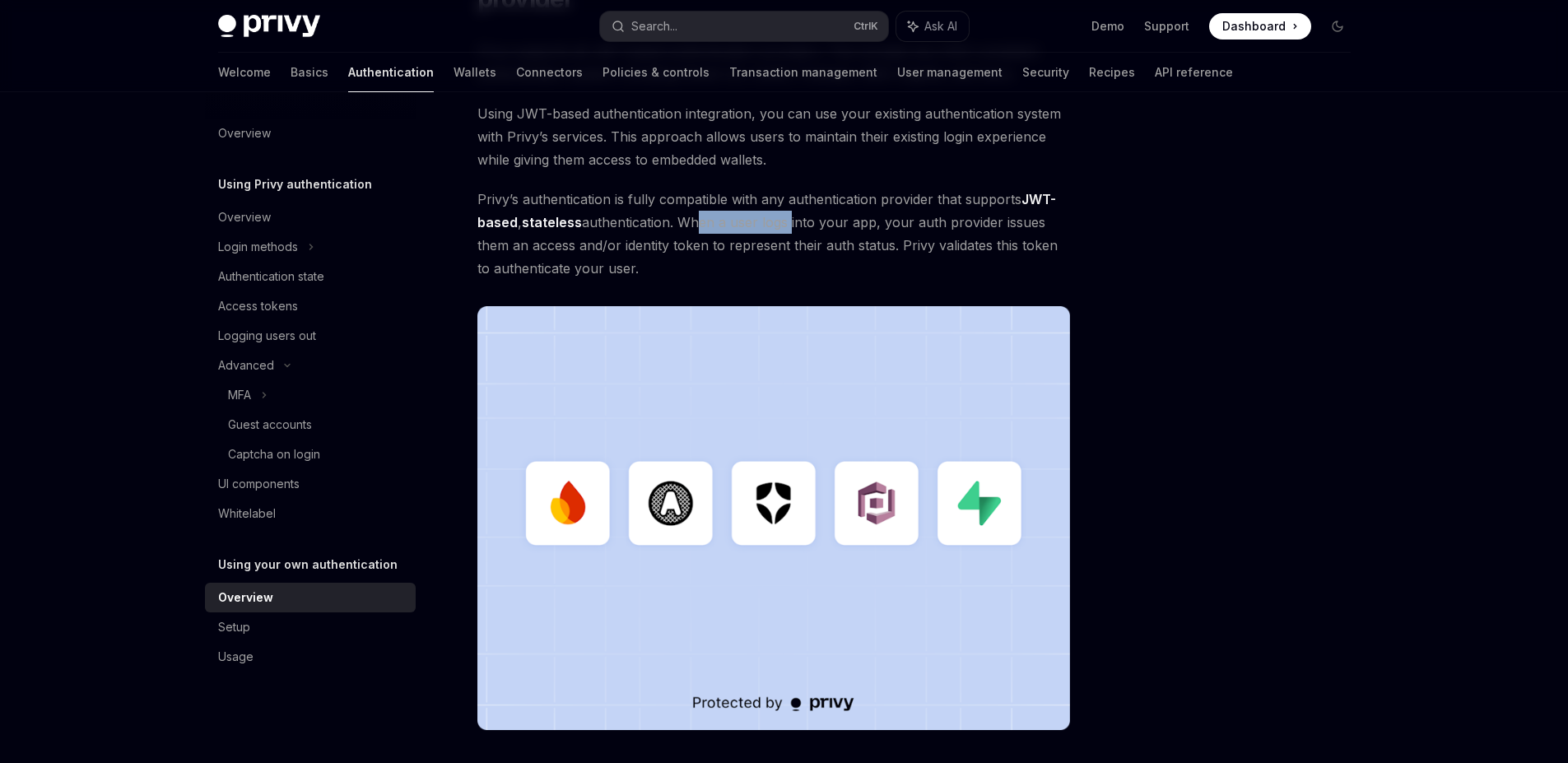
drag, startPoint x: 696, startPoint y: 225, endPoint x: 788, endPoint y: 225, distance: 92.0
click at [788, 225] on span "Privy’s authentication is fully compatible with any authentication provider tha…" at bounding box center [774, 233] width 594 height 92
drag, startPoint x: 888, startPoint y: 225, endPoint x: 1030, endPoint y: 225, distance: 142.0
click at [1030, 225] on span "Privy’s authentication is fully compatible with any authentication provider tha…" at bounding box center [774, 233] width 594 height 92
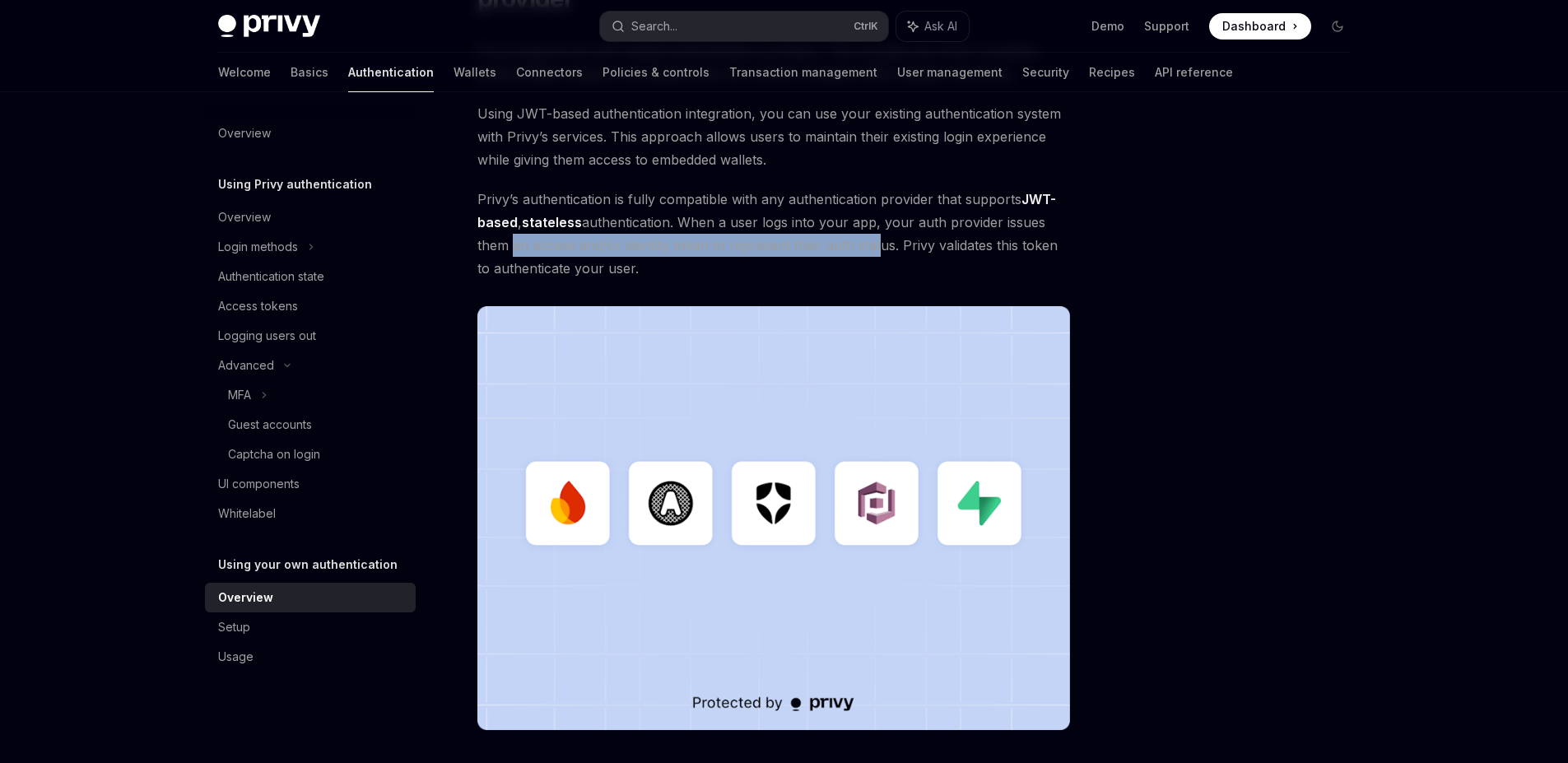
drag, startPoint x: 509, startPoint y: 247, endPoint x: 896, endPoint y: 247, distance: 387.0
click at [874, 250] on span "Privy’s authentication is fully compatible with any authentication provider tha…" at bounding box center [774, 233] width 594 height 92
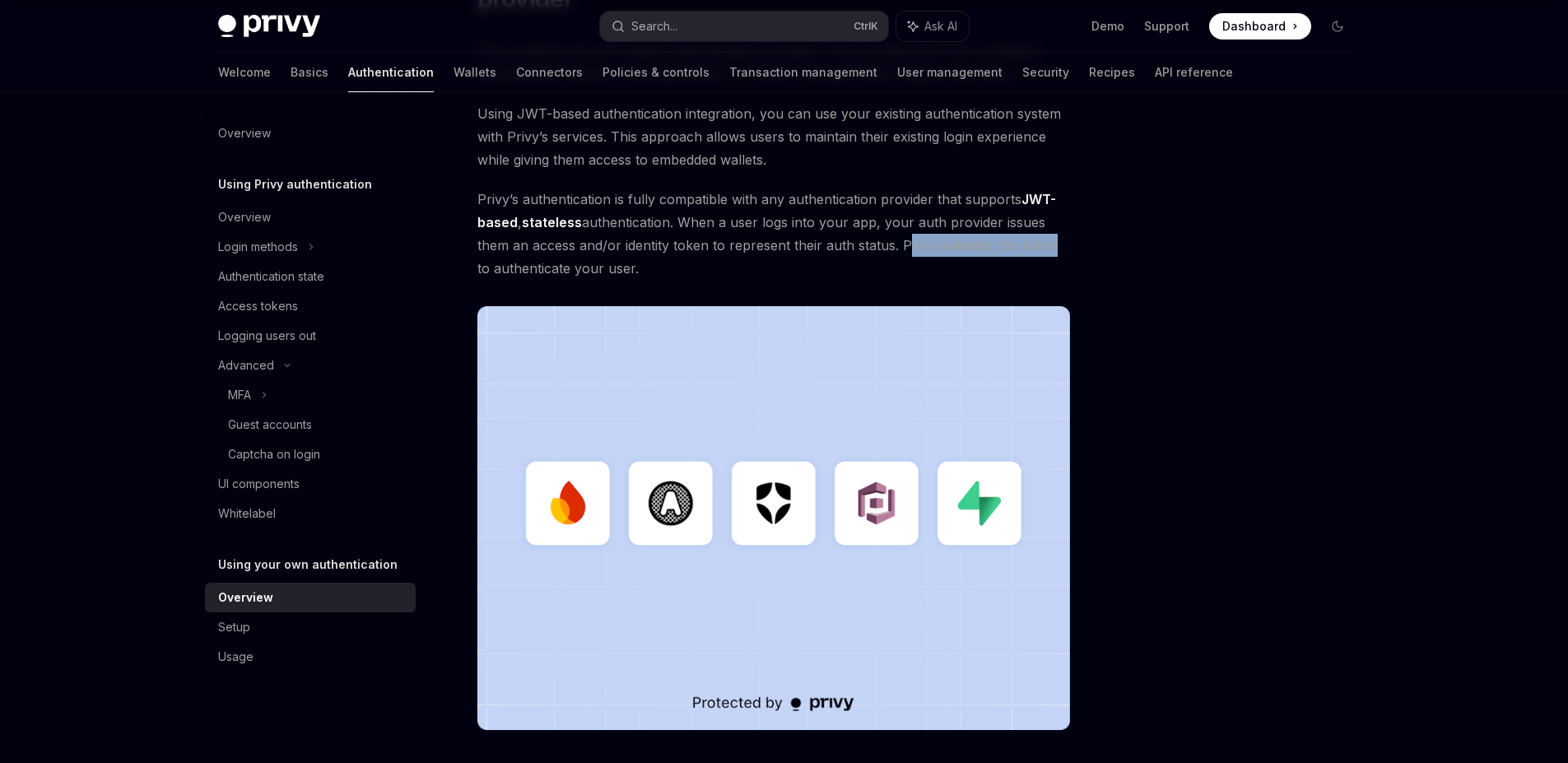
drag, startPoint x: 899, startPoint y: 247, endPoint x: 1047, endPoint y: 250, distance: 148.0
click at [1047, 250] on span "Privy’s authentication is fully compatible with any authentication provider tha…" at bounding box center [774, 233] width 594 height 92
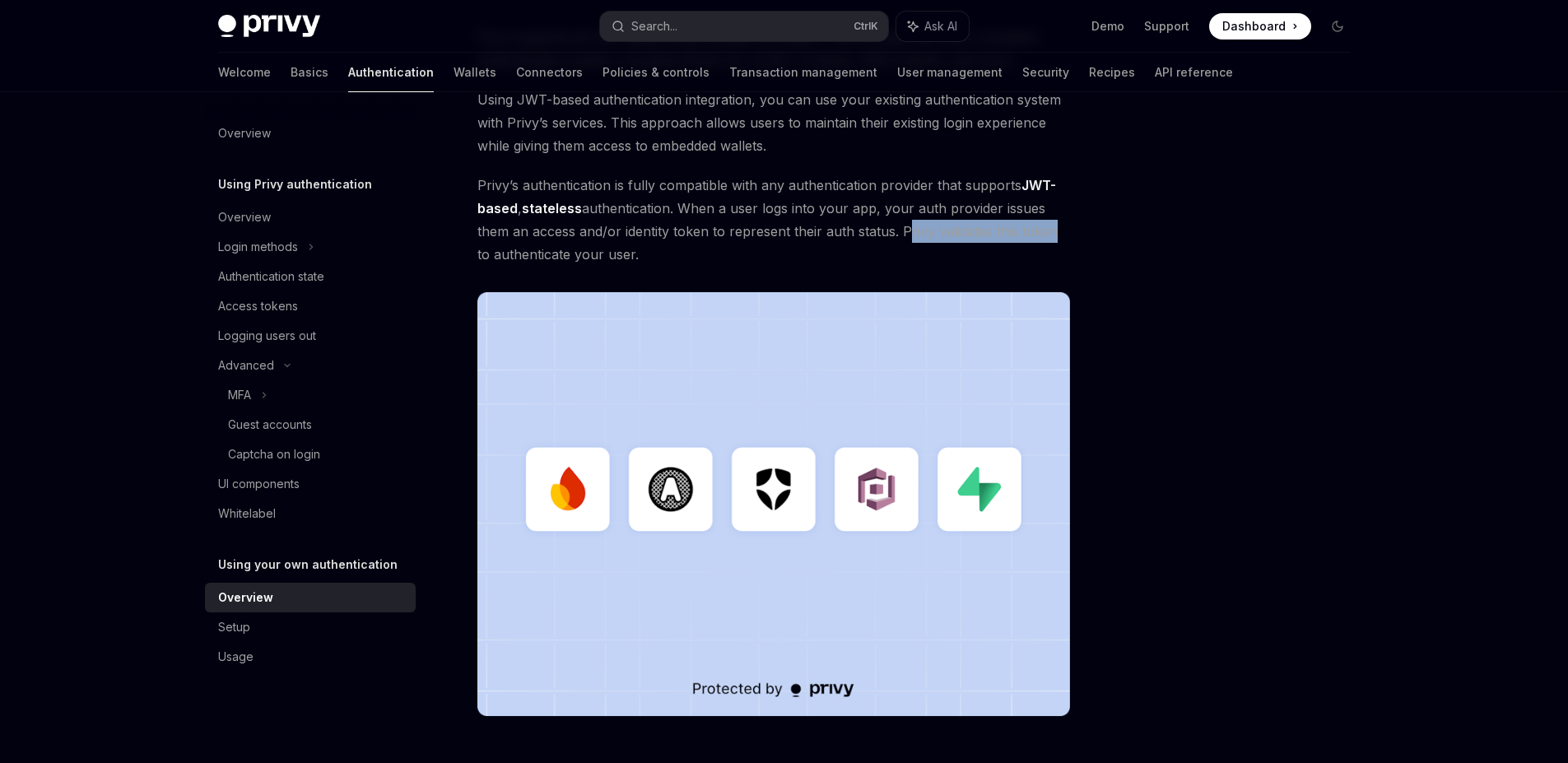
scroll to position [0, 0]
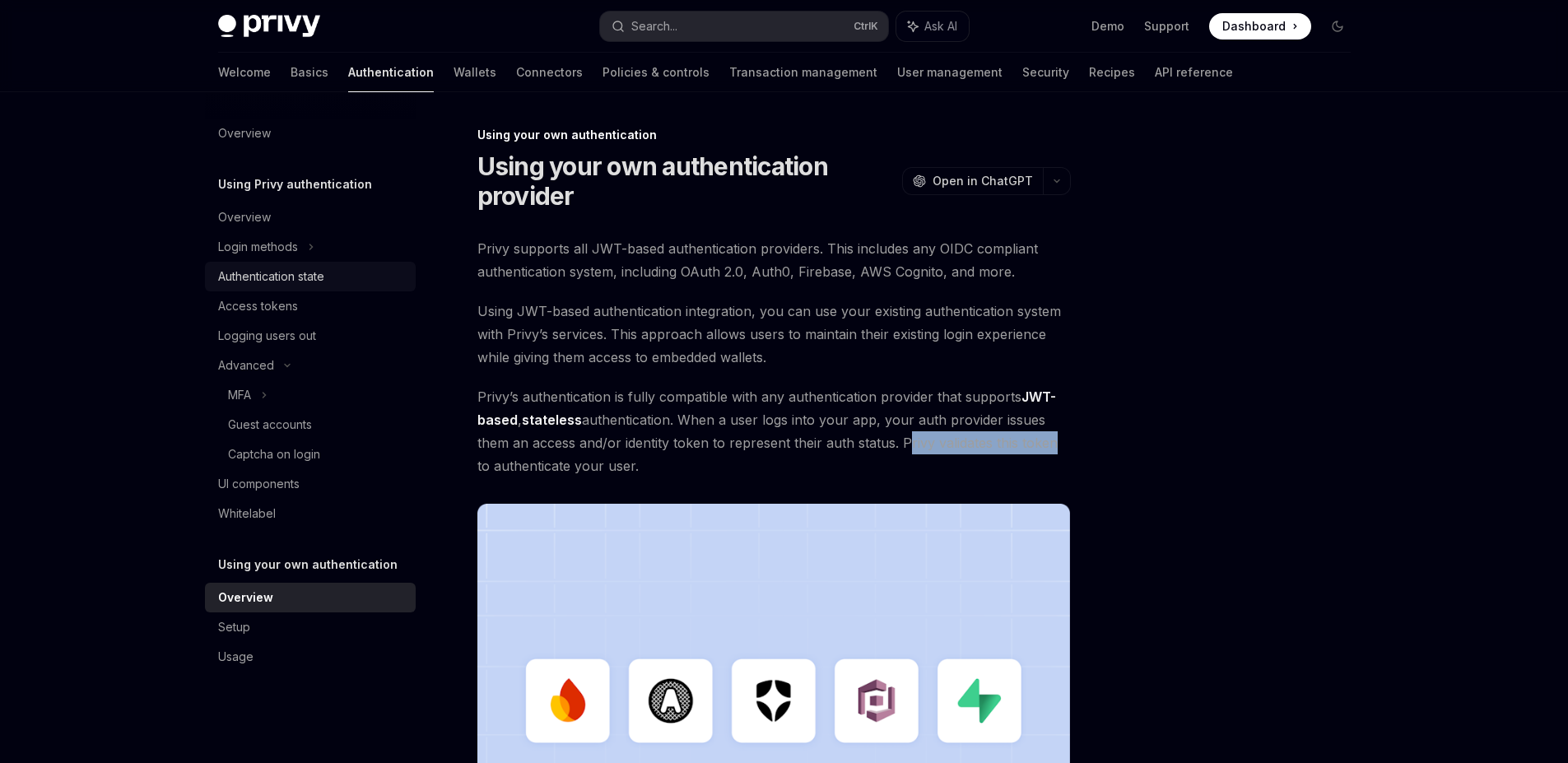
click at [292, 274] on div "Authentication state" at bounding box center [271, 277] width 106 height 20
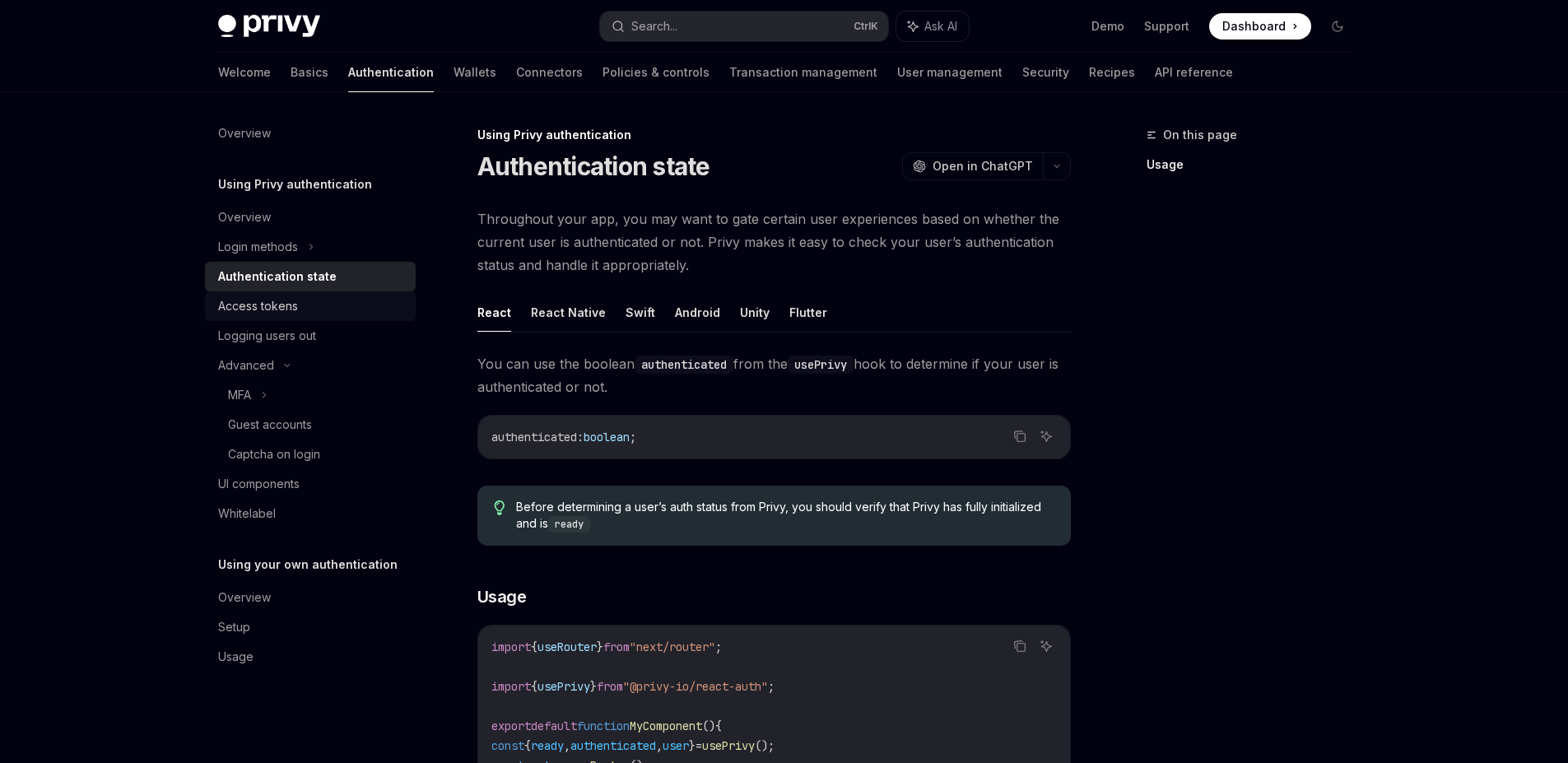
click at [240, 306] on div "Access tokens" at bounding box center [258, 306] width 80 height 20
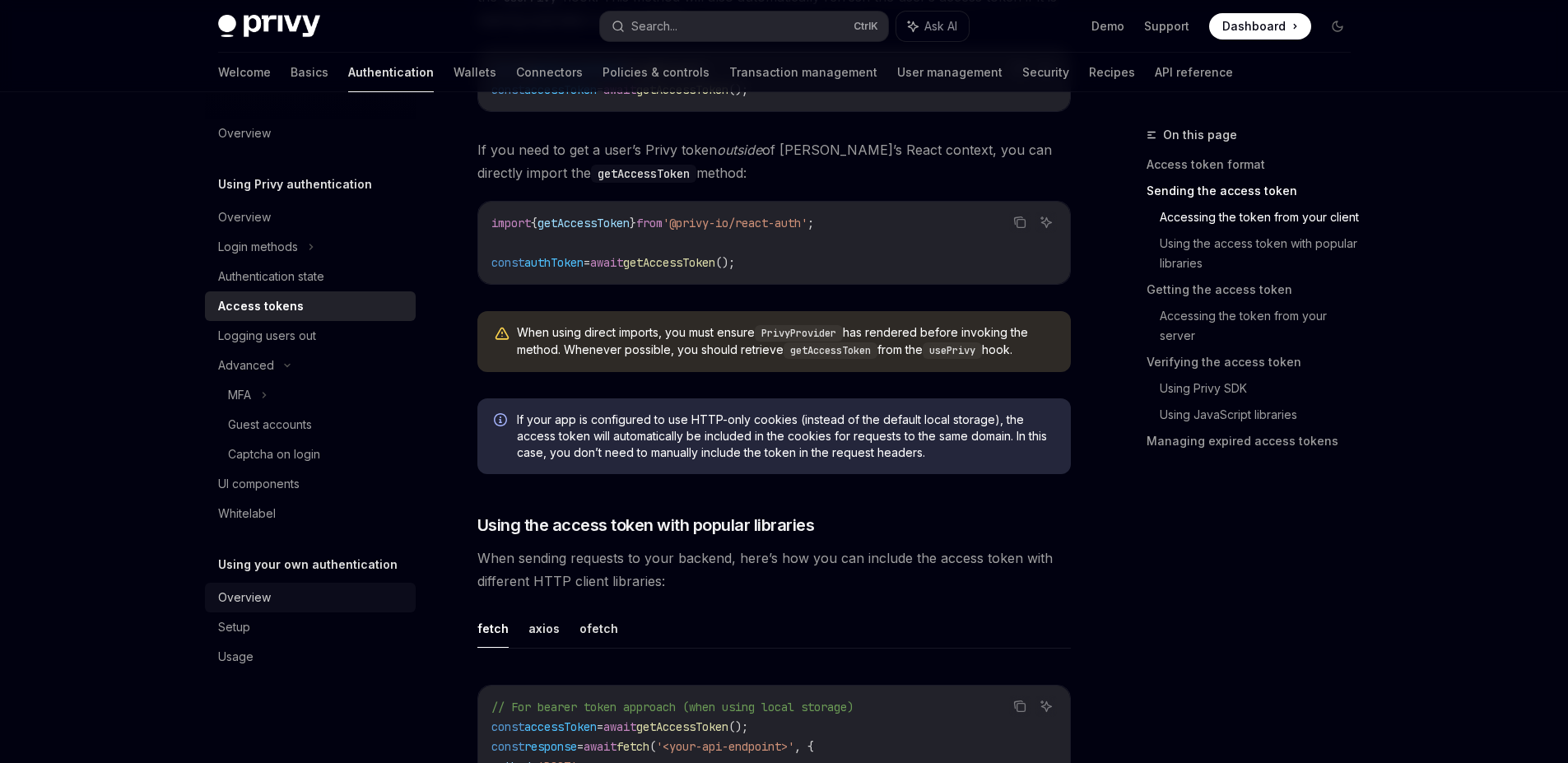
scroll to position [1482, 0]
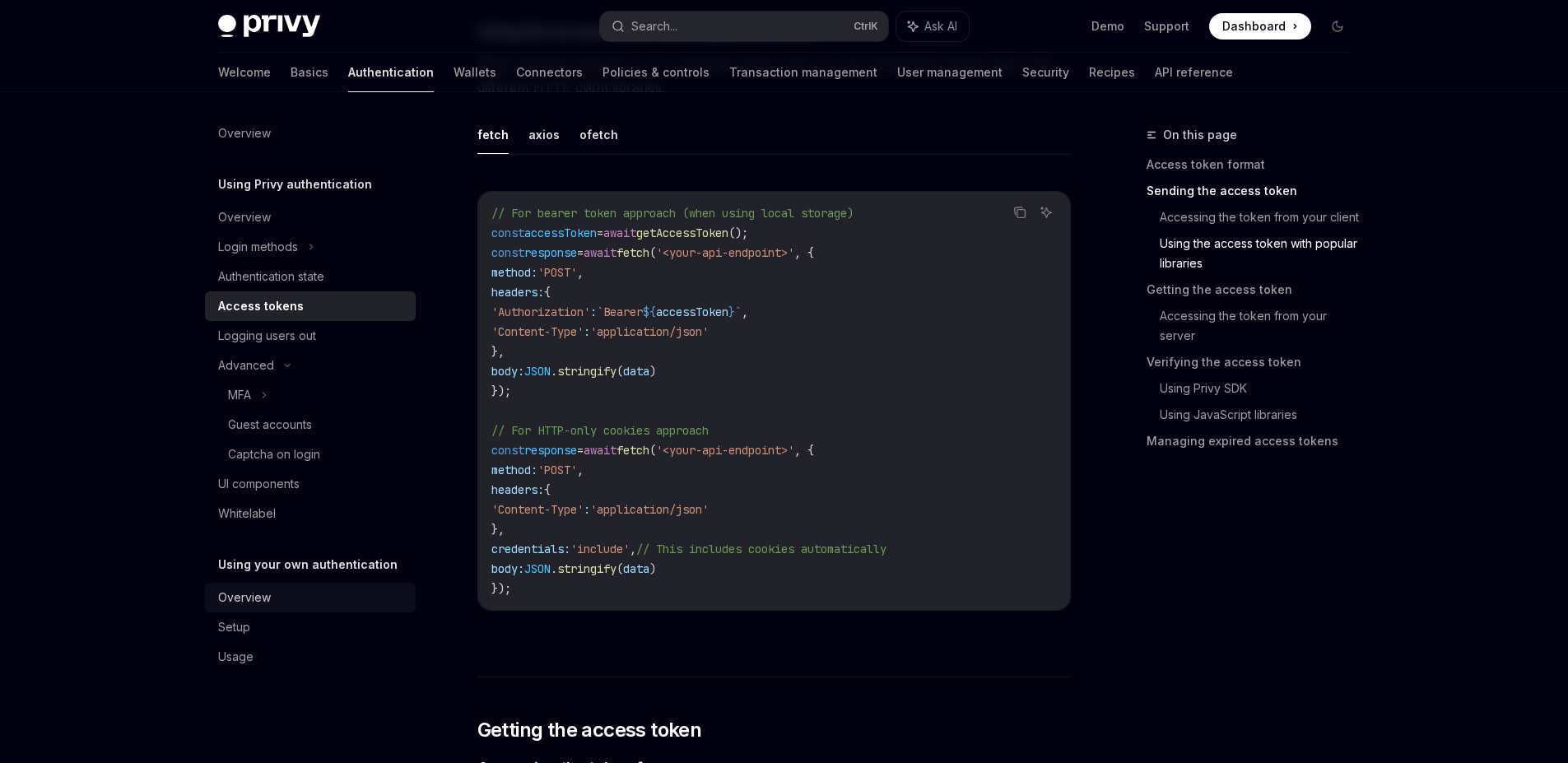
click at [231, 588] on div "Overview" at bounding box center [244, 598] width 52 height 20
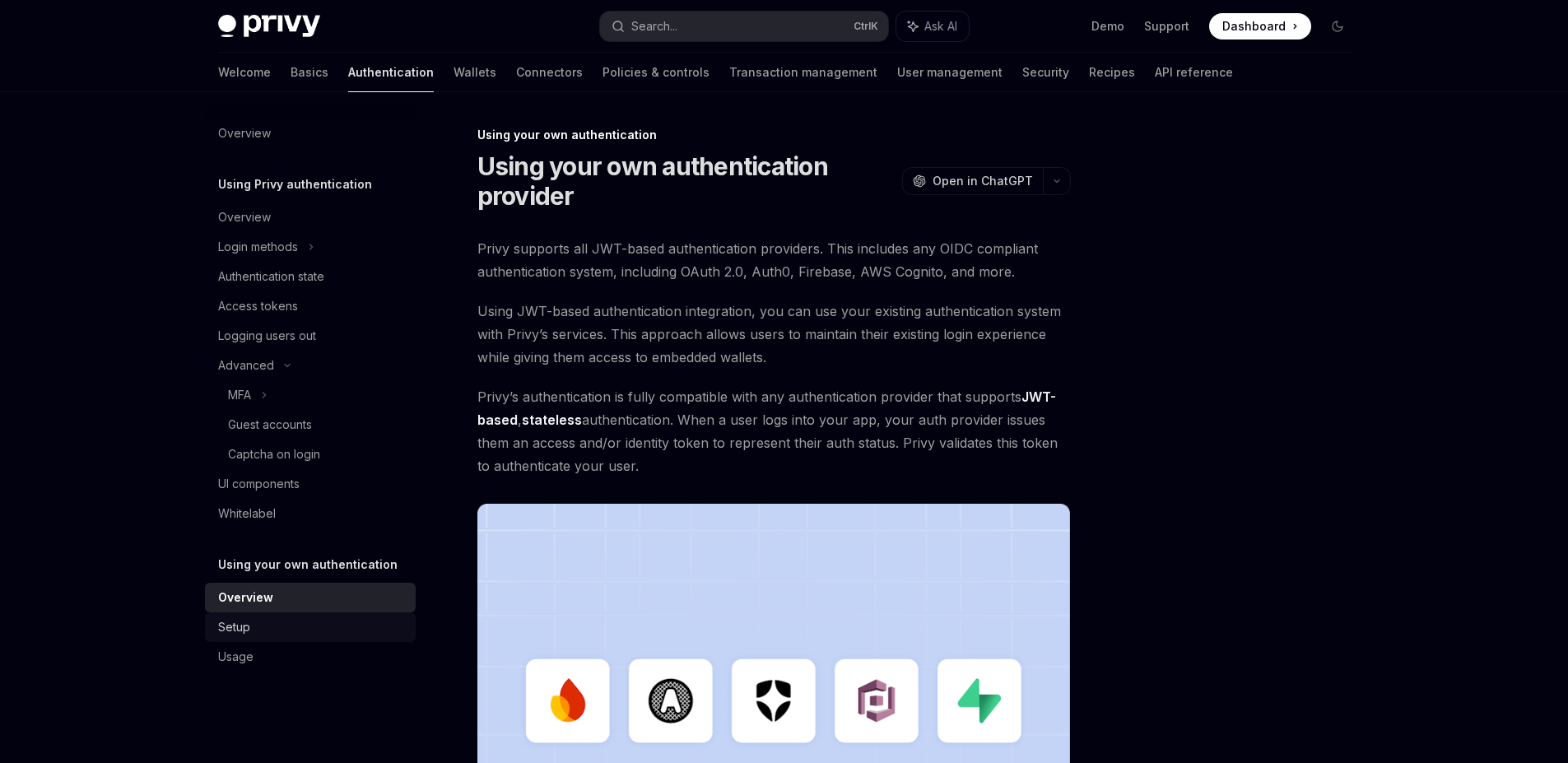
click at [311, 628] on div "Setup" at bounding box center [312, 627] width 187 height 20
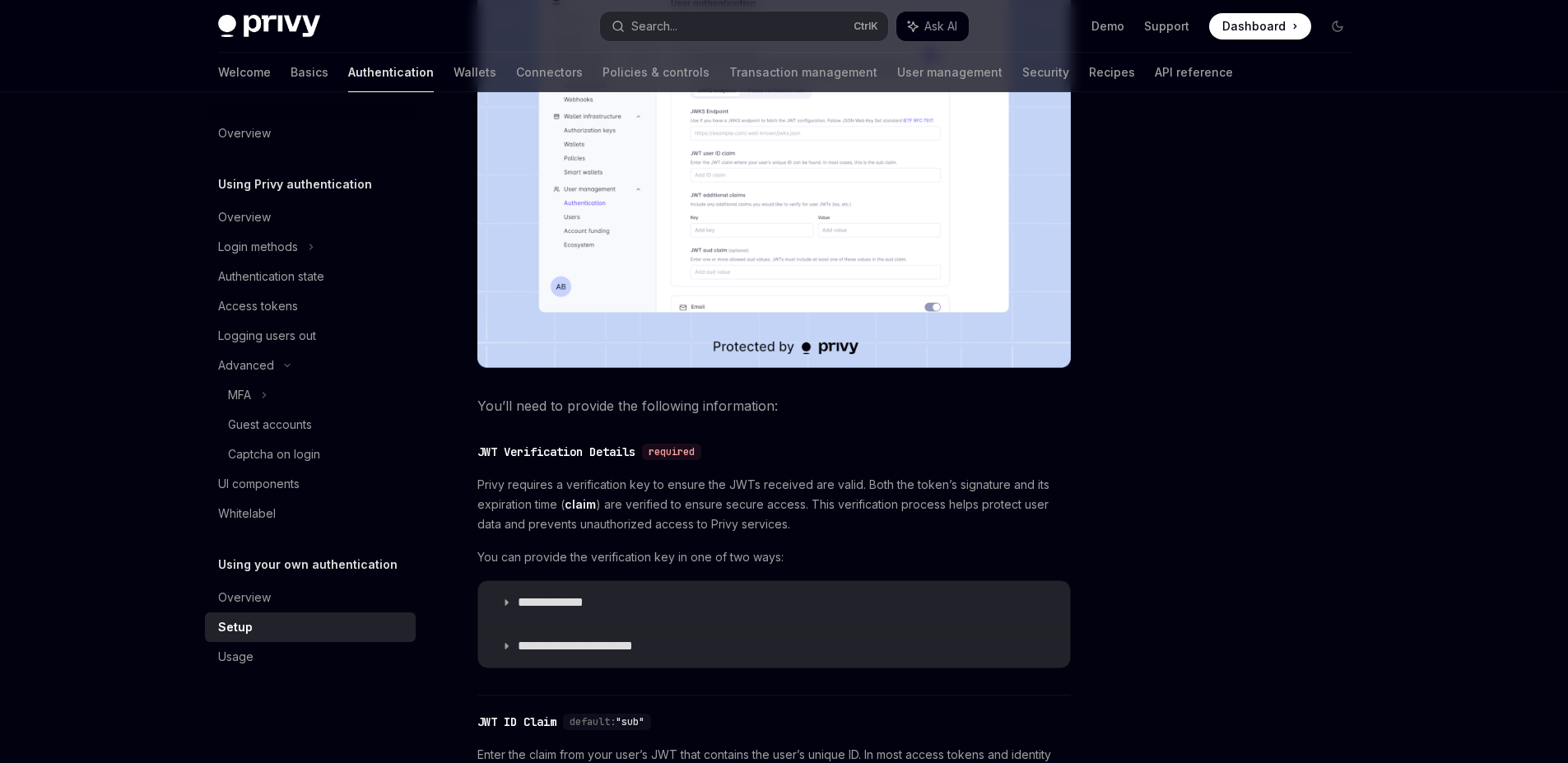
scroll to position [777, 0]
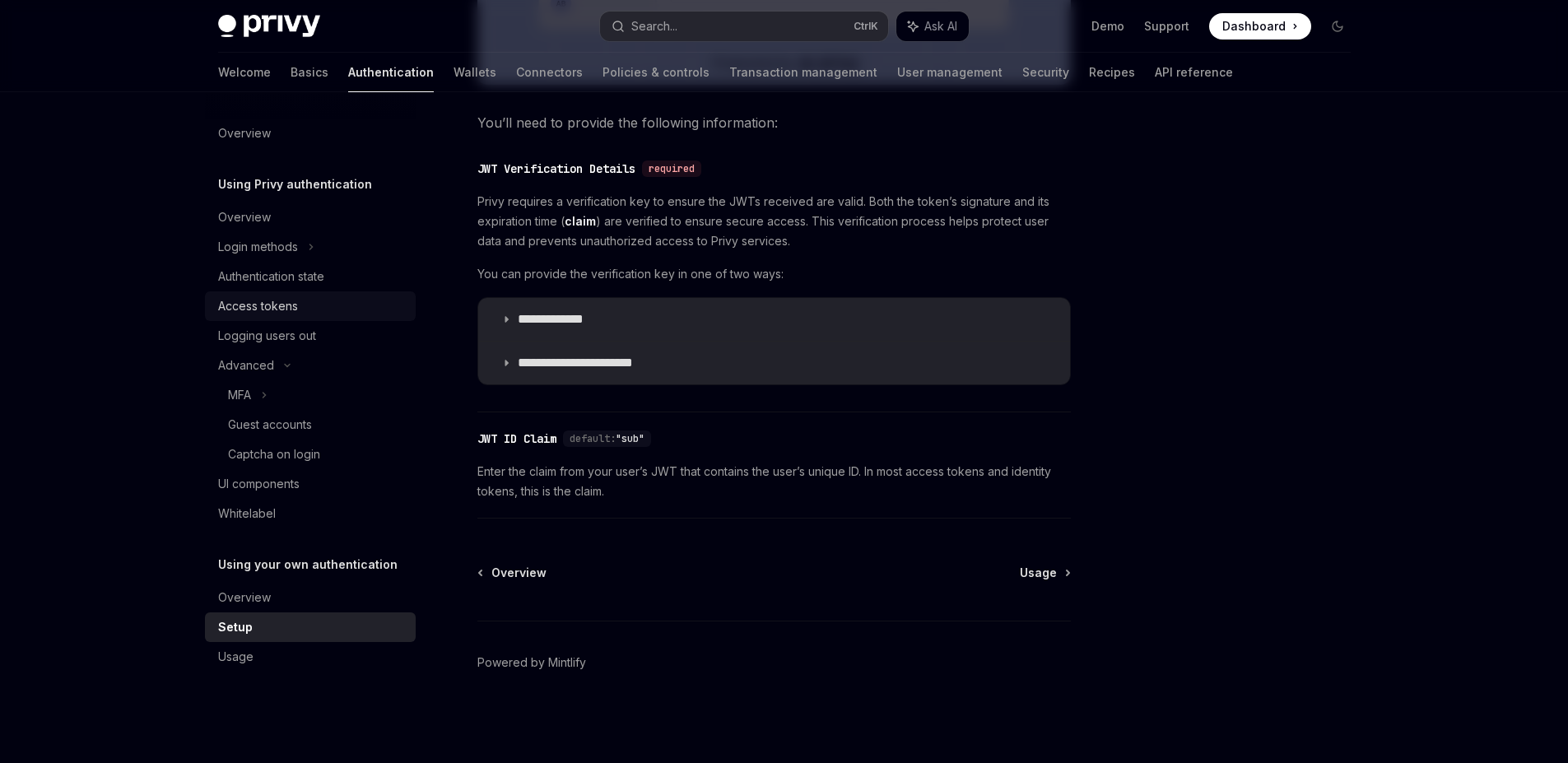
click at [246, 317] on link "Access tokens" at bounding box center [311, 306] width 211 height 30
type textarea "*"
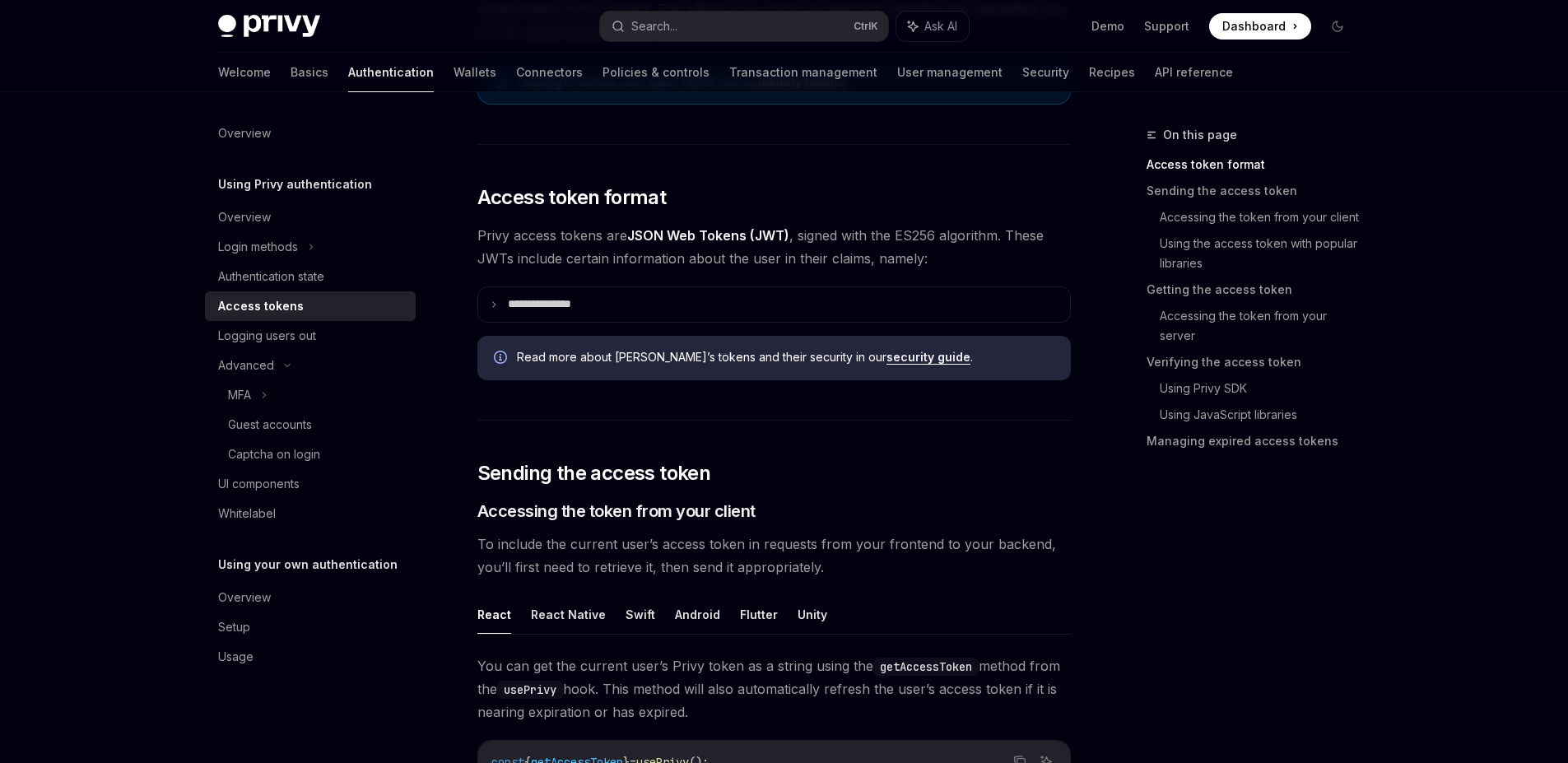
scroll to position [395, 0]
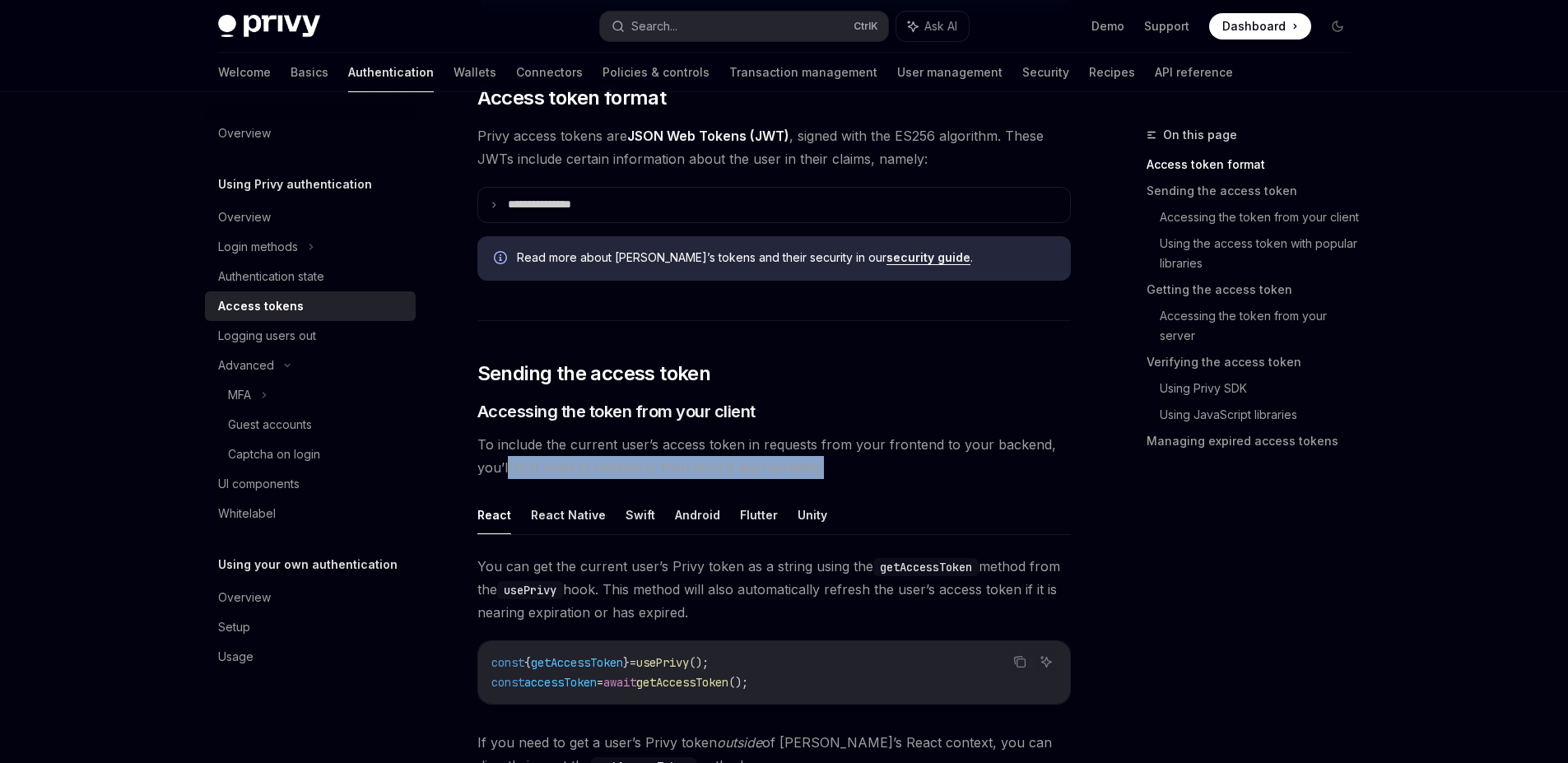
drag, startPoint x: 507, startPoint y: 462, endPoint x: 846, endPoint y: 471, distance: 339.1
click at [846, 471] on span "To include the current user’s access token in requests from your frontend to yo…" at bounding box center [774, 456] width 594 height 46
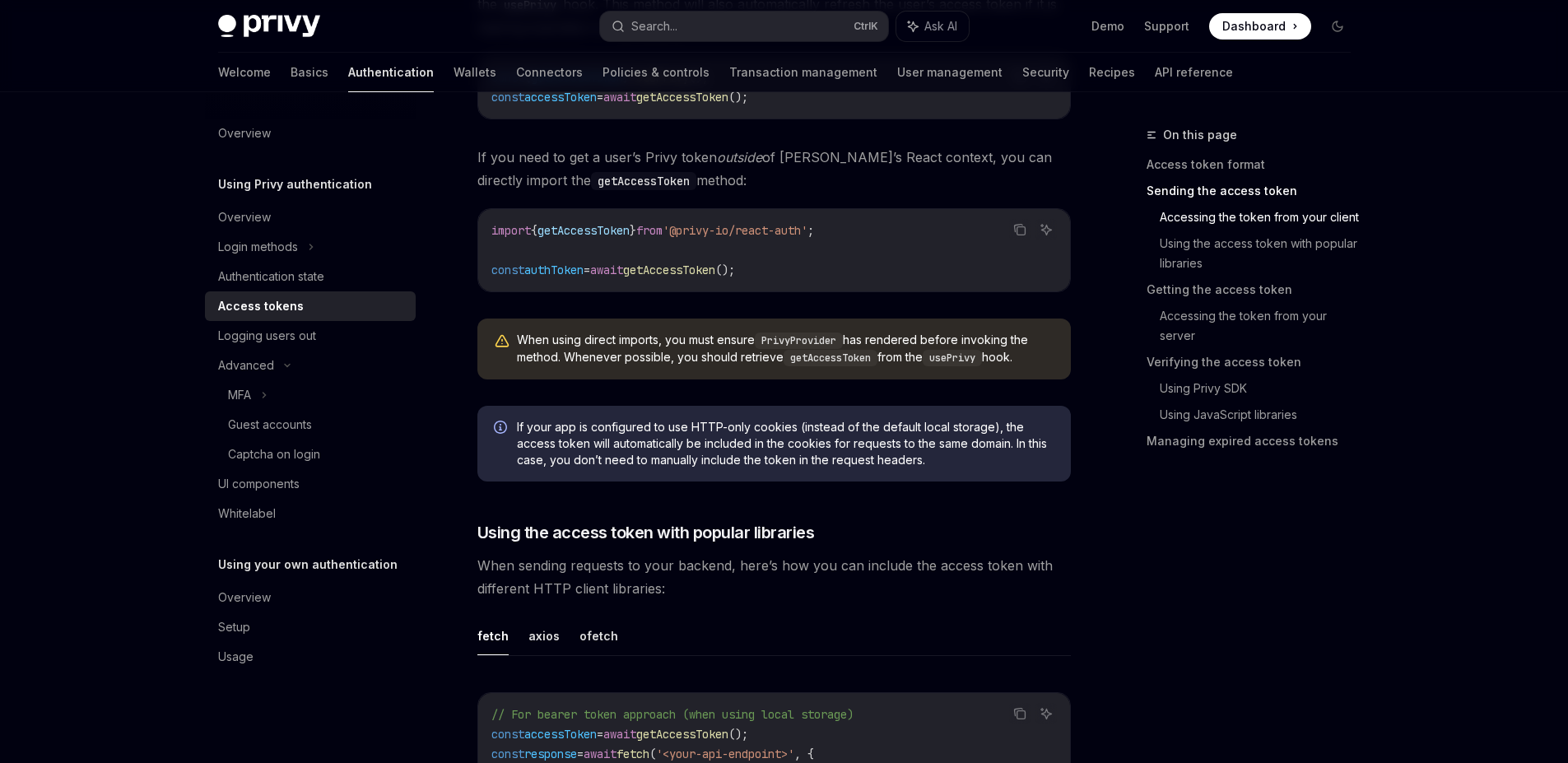
scroll to position [1086, 0]
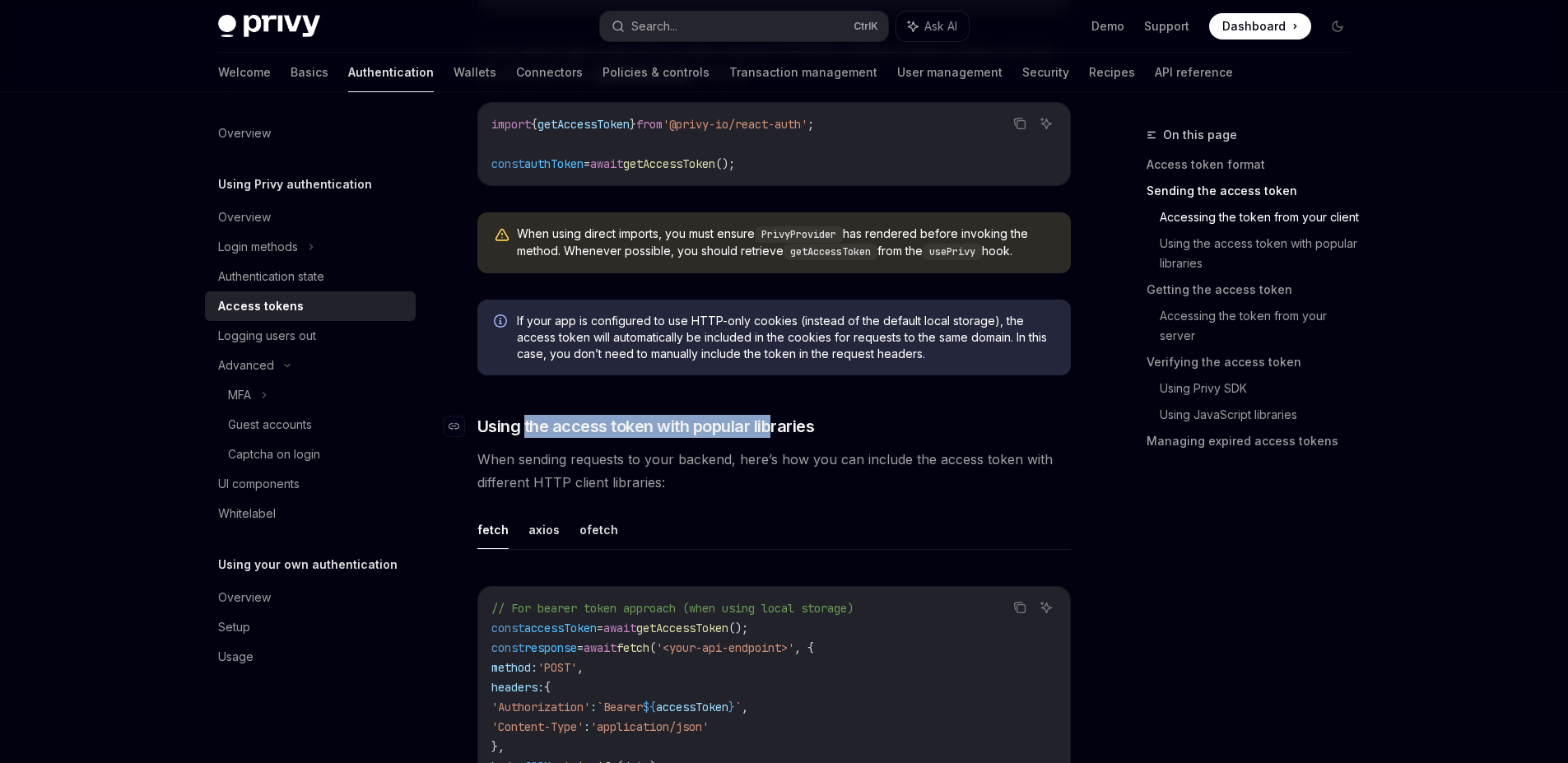
drag, startPoint x: 527, startPoint y: 435, endPoint x: 771, endPoint y: 432, distance: 244.0
click at [771, 432] on span "Using the access token with popular libraries" at bounding box center [646, 427] width 338 height 23
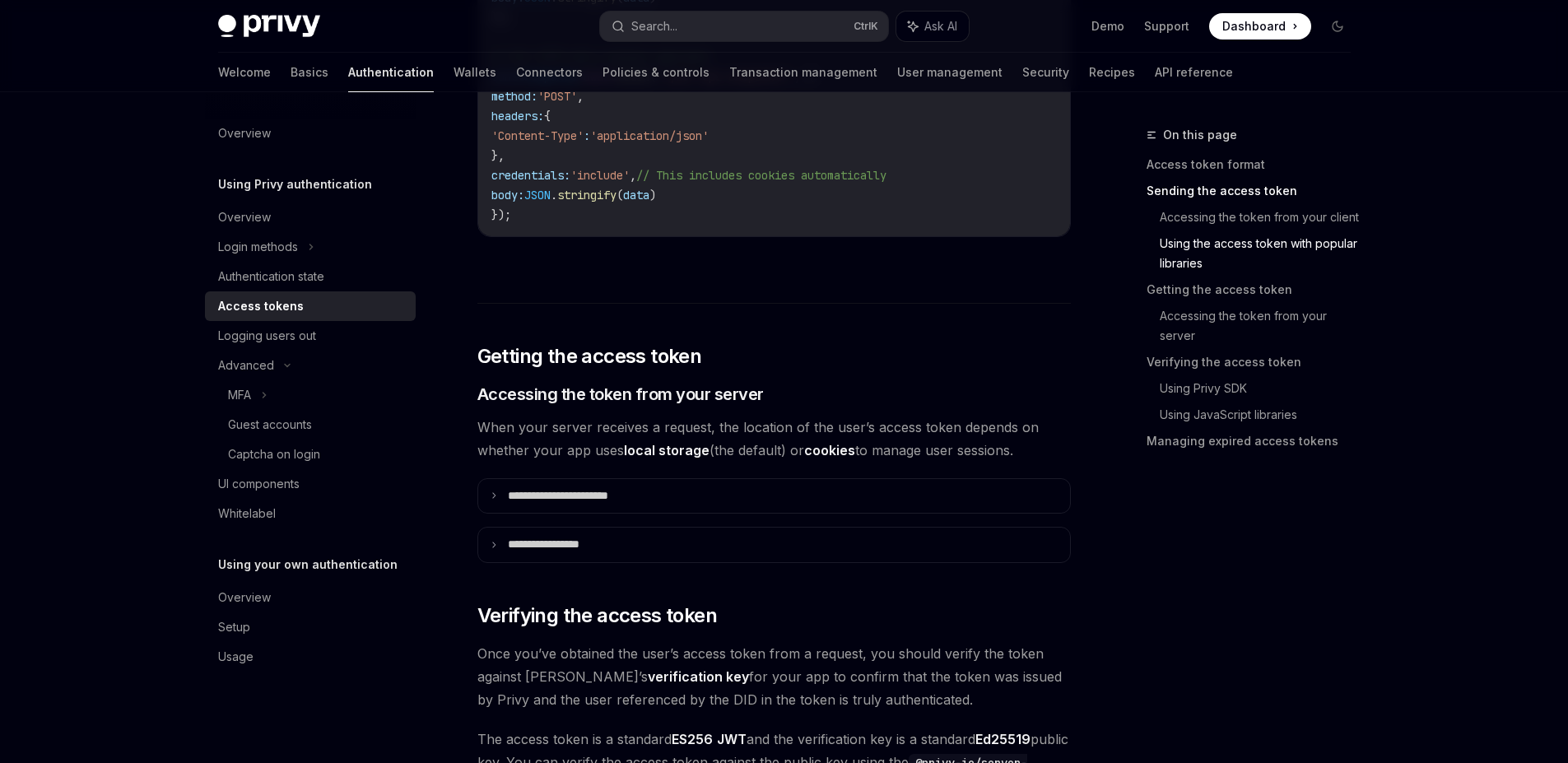
scroll to position [1871, 0]
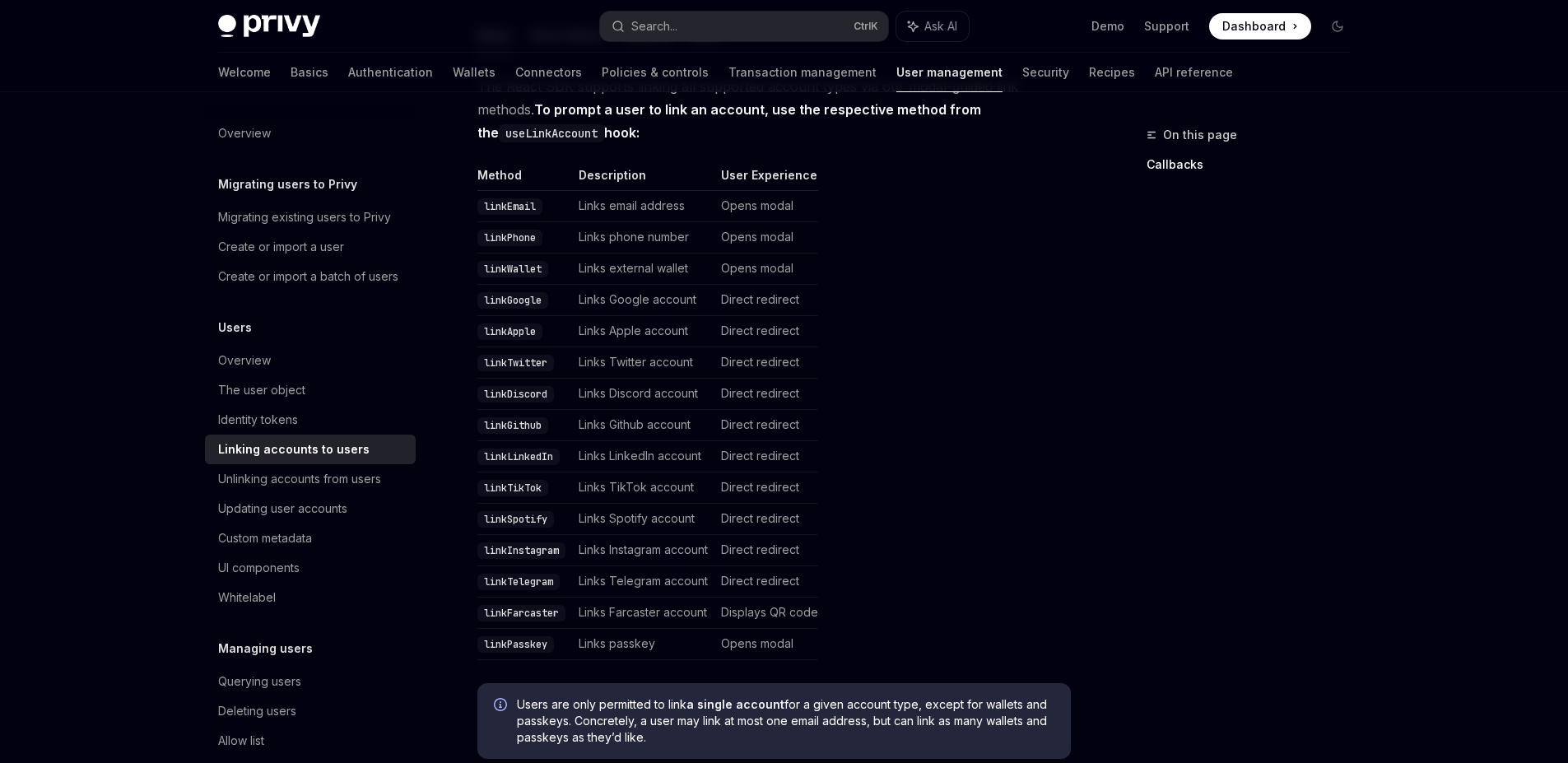
scroll to position [296, 0]
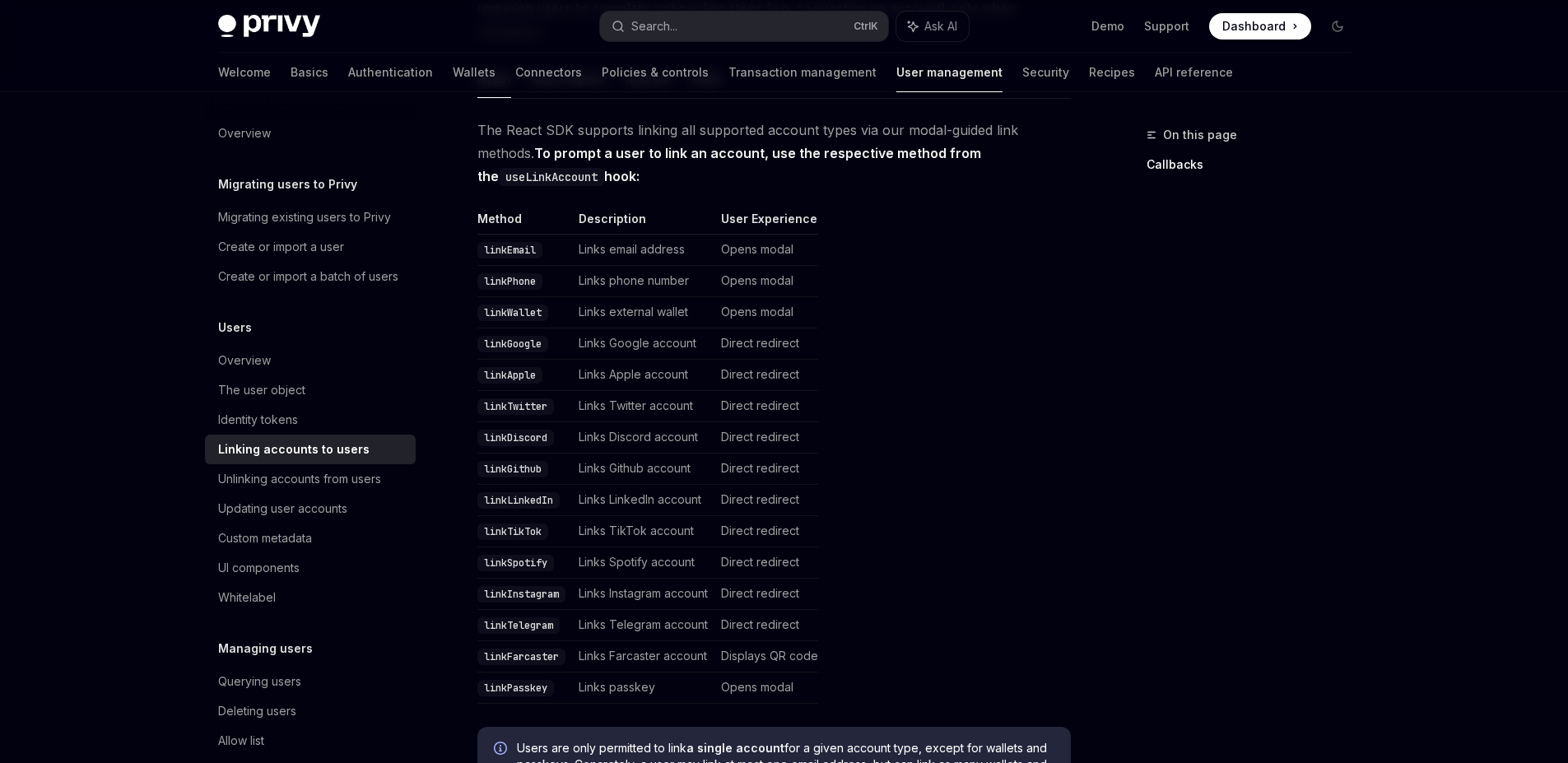
click at [512, 398] on code "linkTwitter" at bounding box center [515, 406] width 77 height 16
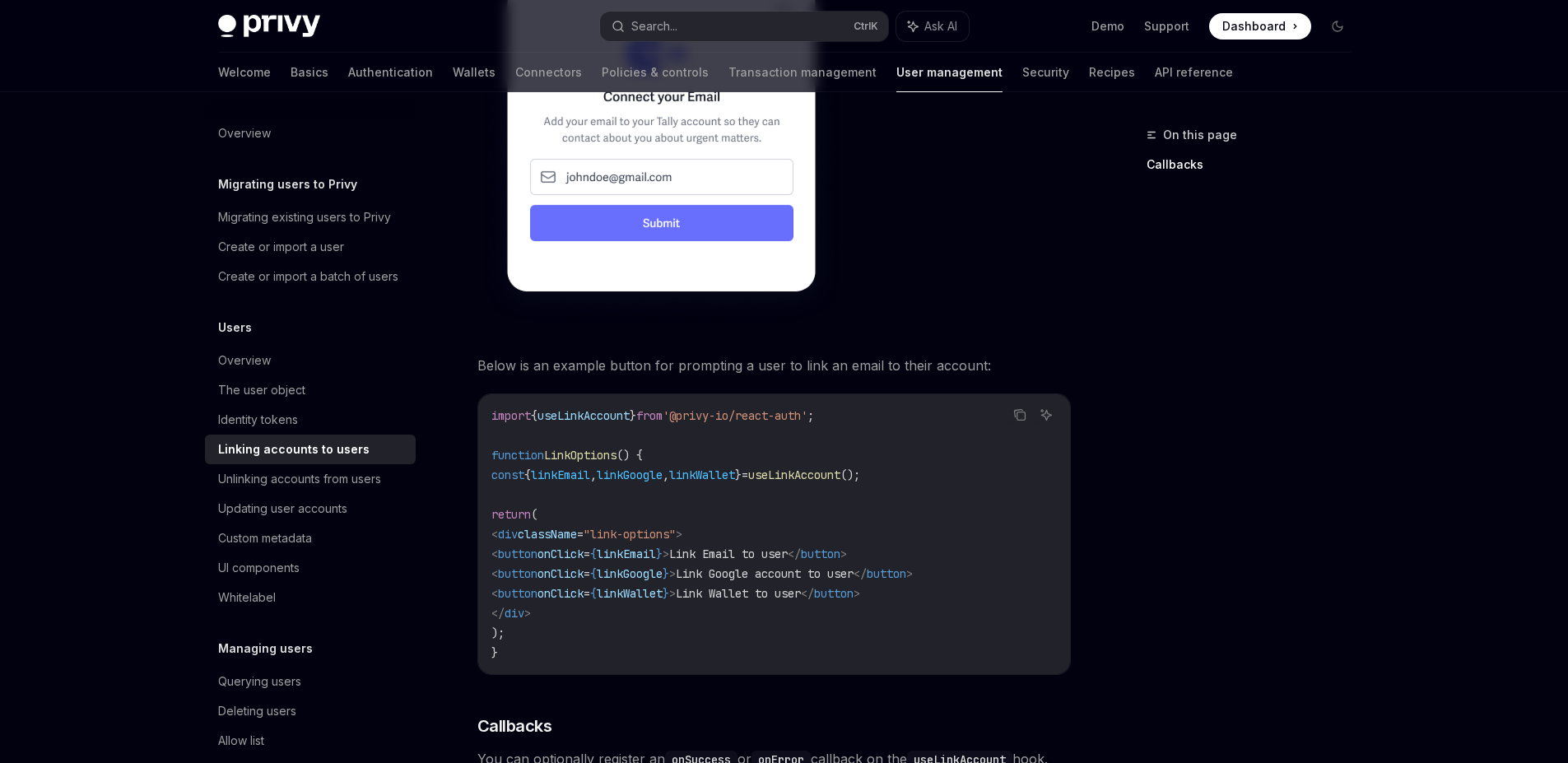
scroll to position [1120, 0]
